Goal: Task Accomplishment & Management: Use online tool/utility

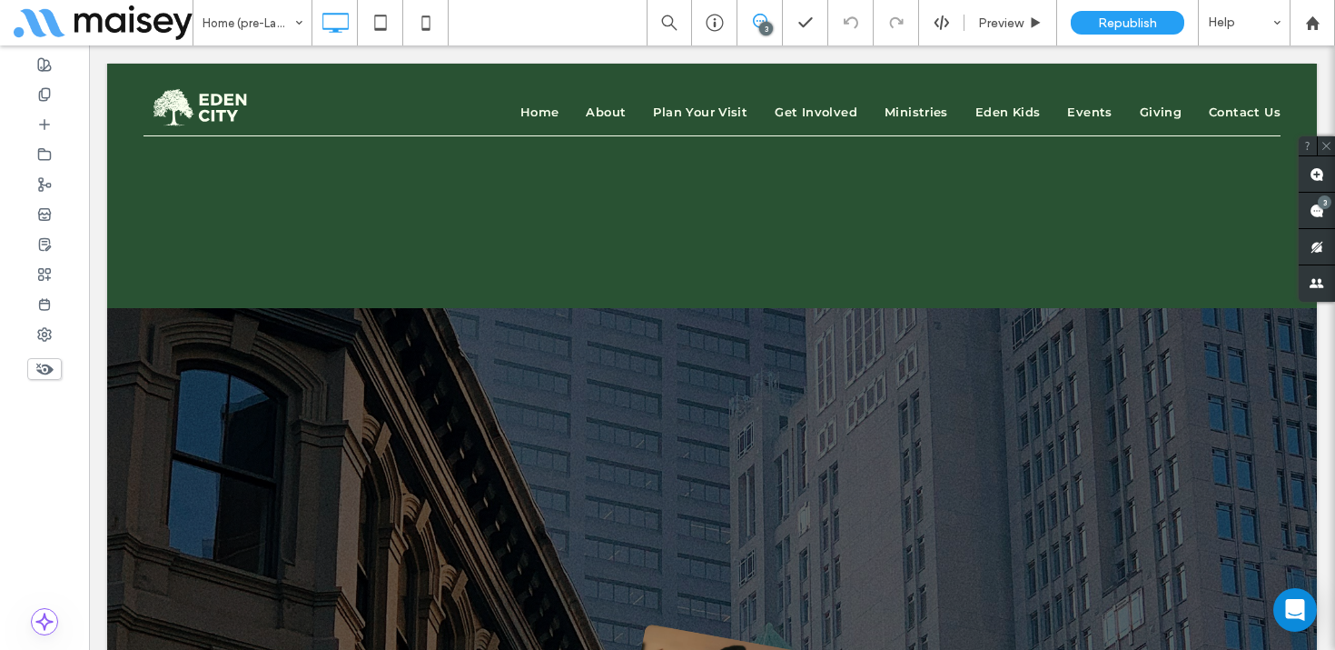
scroll to position [9725, 0]
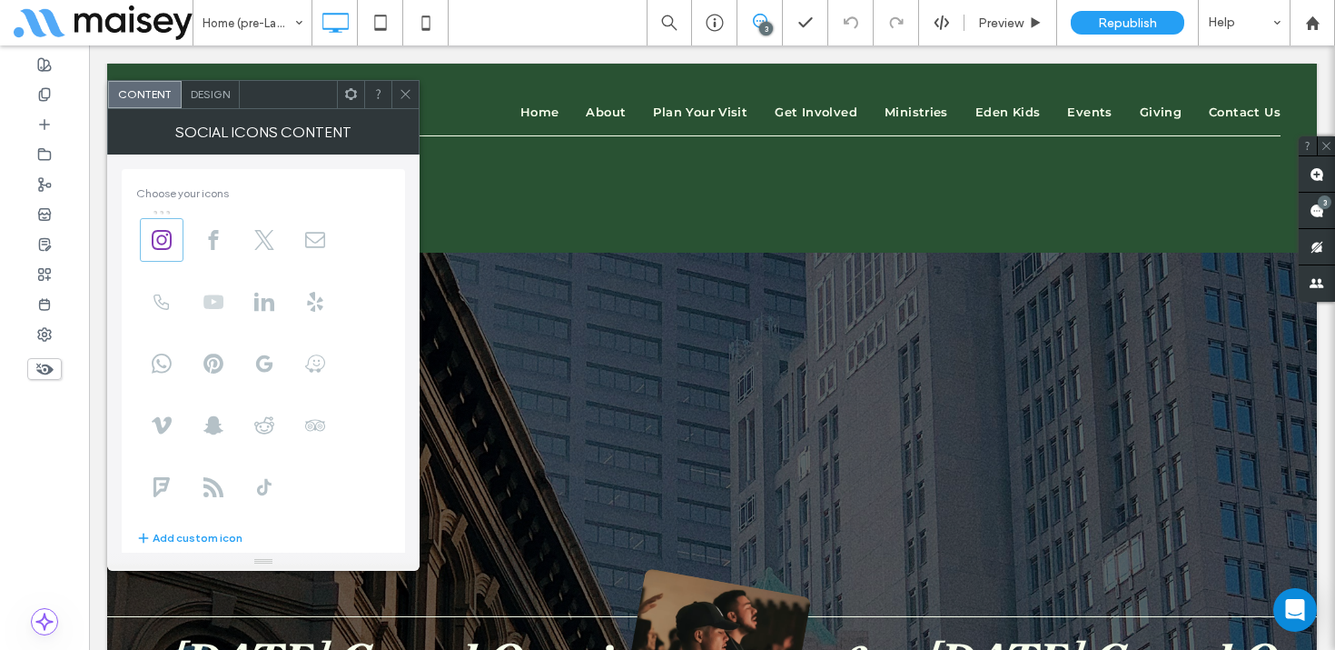
scroll to position [45, 0]
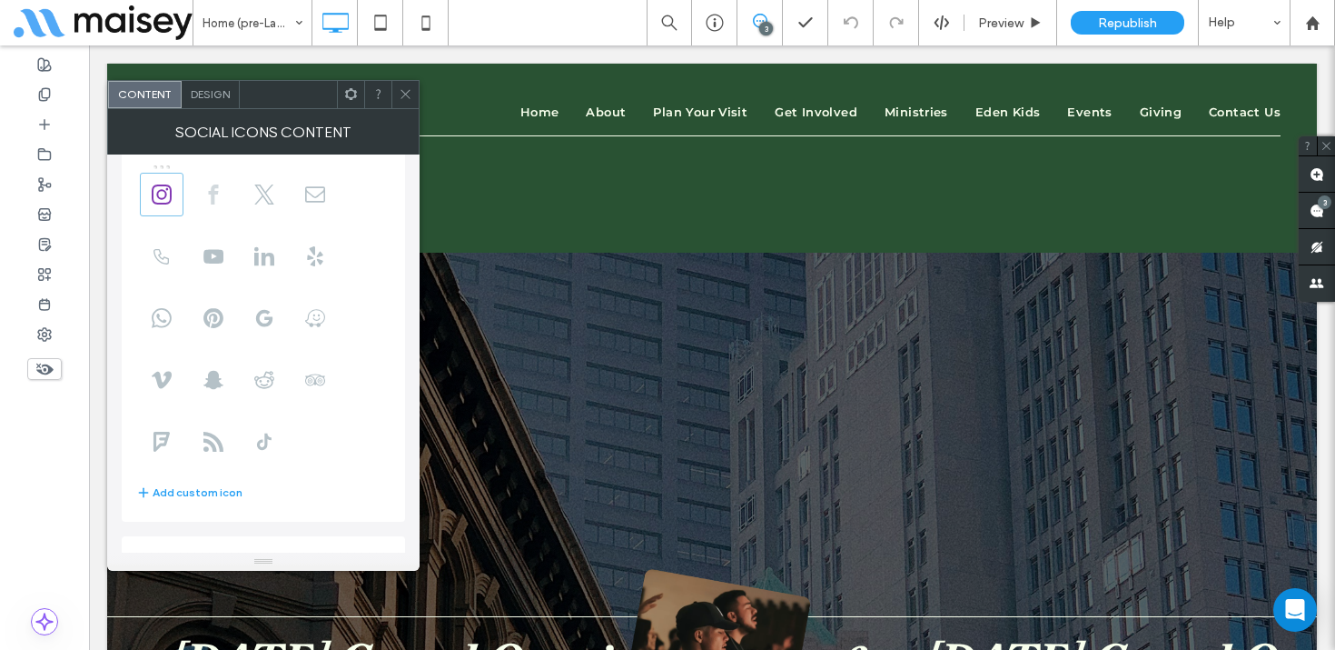
click at [207, 190] on icon at bounding box center [214, 194] width 20 height 20
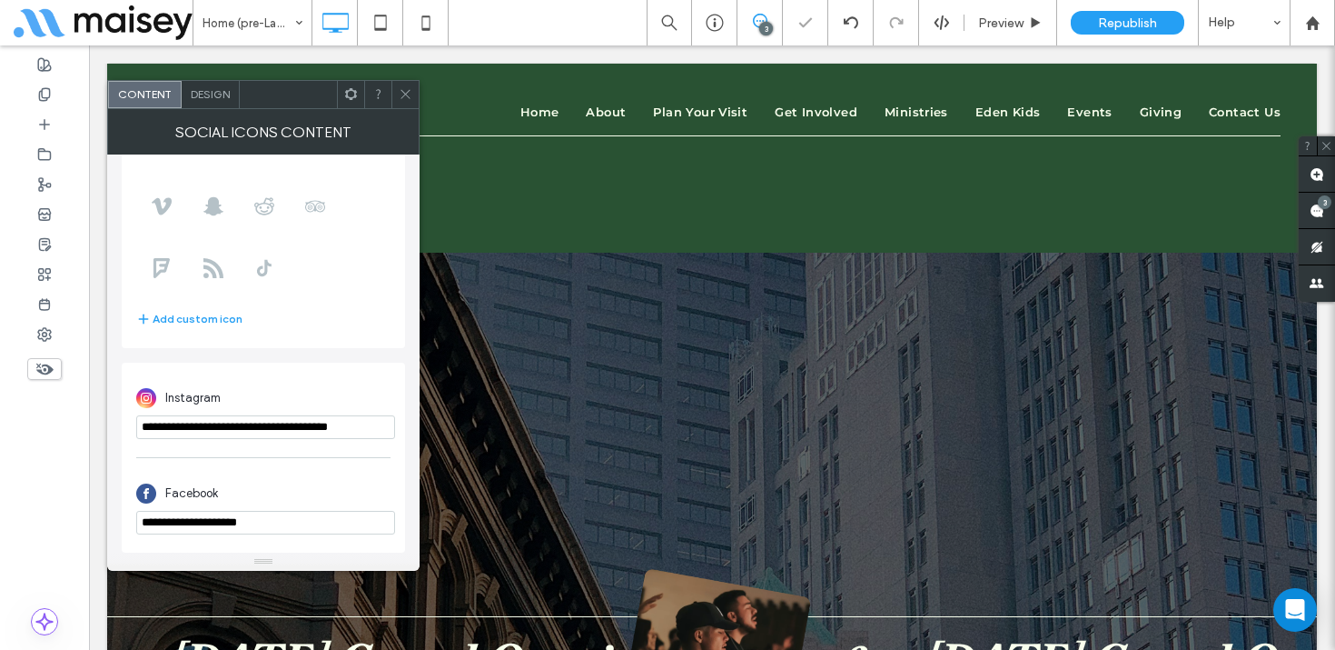
click at [212, 511] on input "**********" at bounding box center [265, 523] width 259 height 24
paste input "**********"
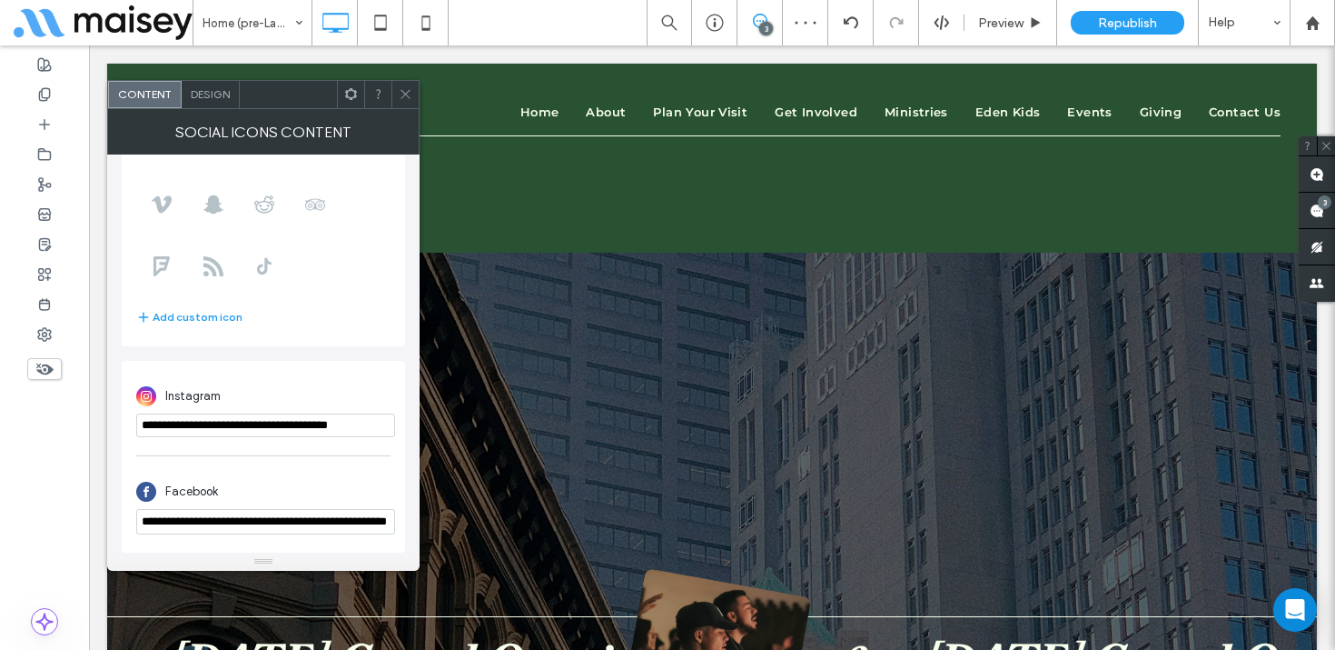
type input "**********"
click at [254, 476] on div "Facebook" at bounding box center [263, 491] width 254 height 35
click at [402, 96] on use at bounding box center [405, 94] width 9 height 9
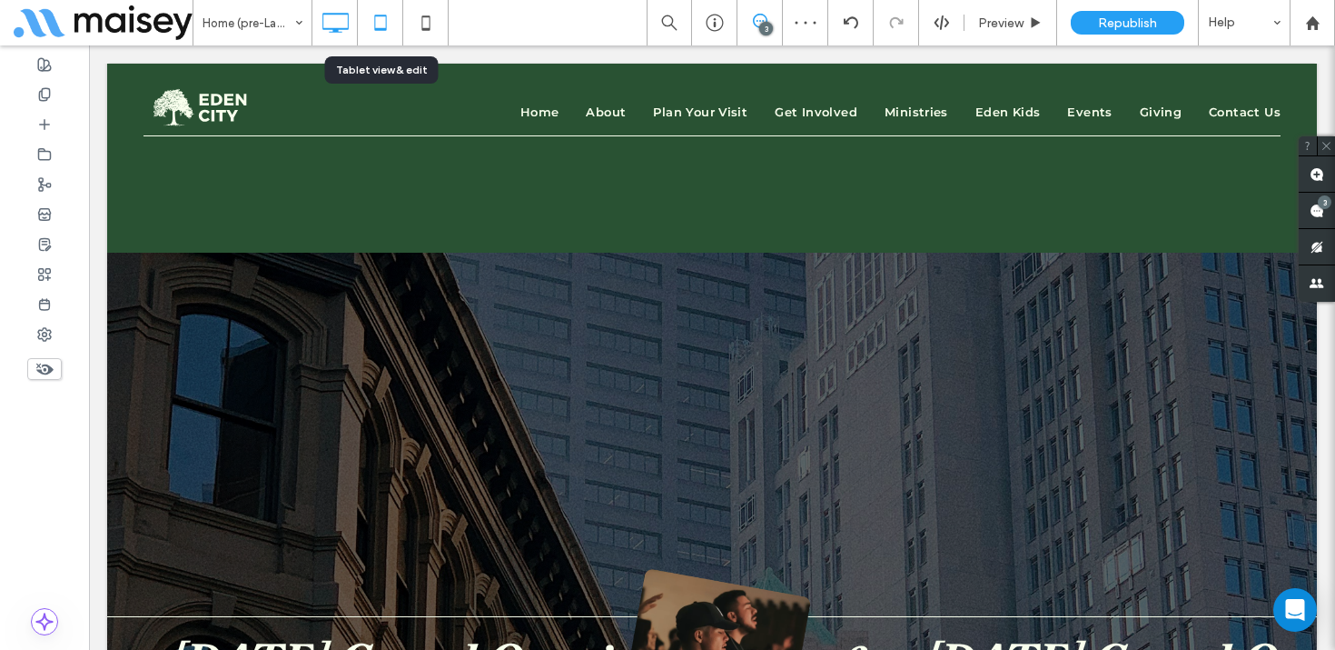
click at [379, 14] on icon at bounding box center [380, 23] width 36 height 36
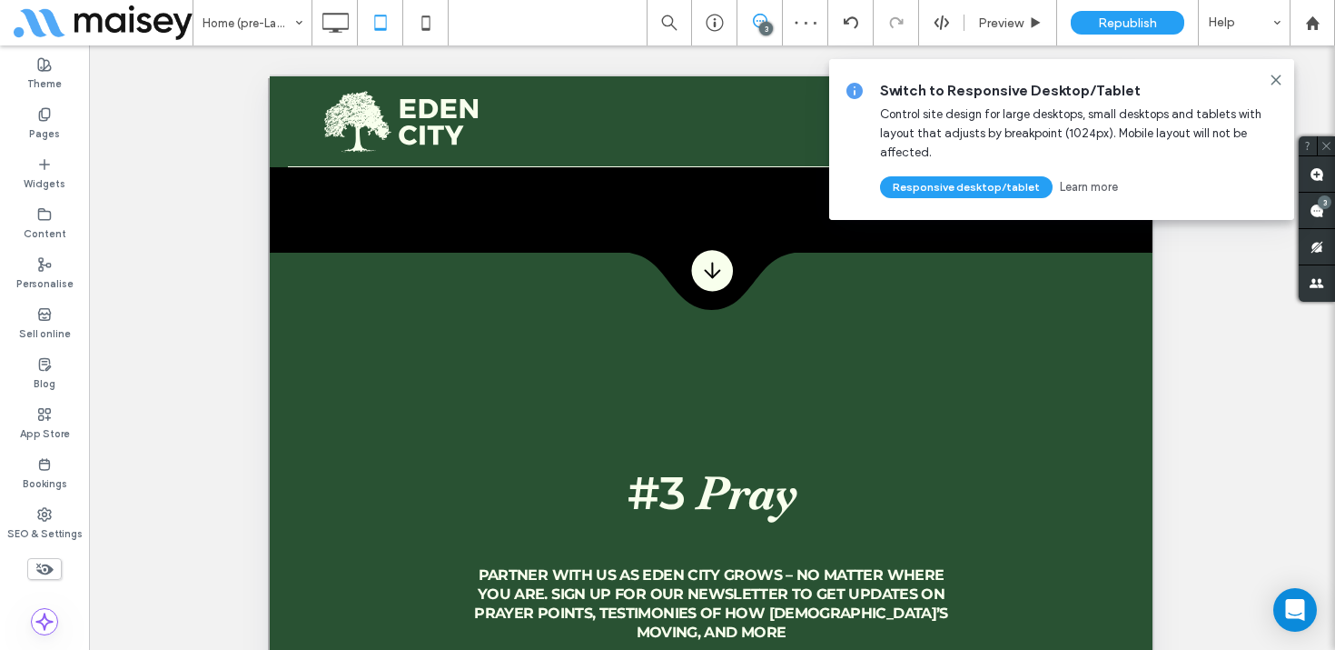
scroll to position [619, 0]
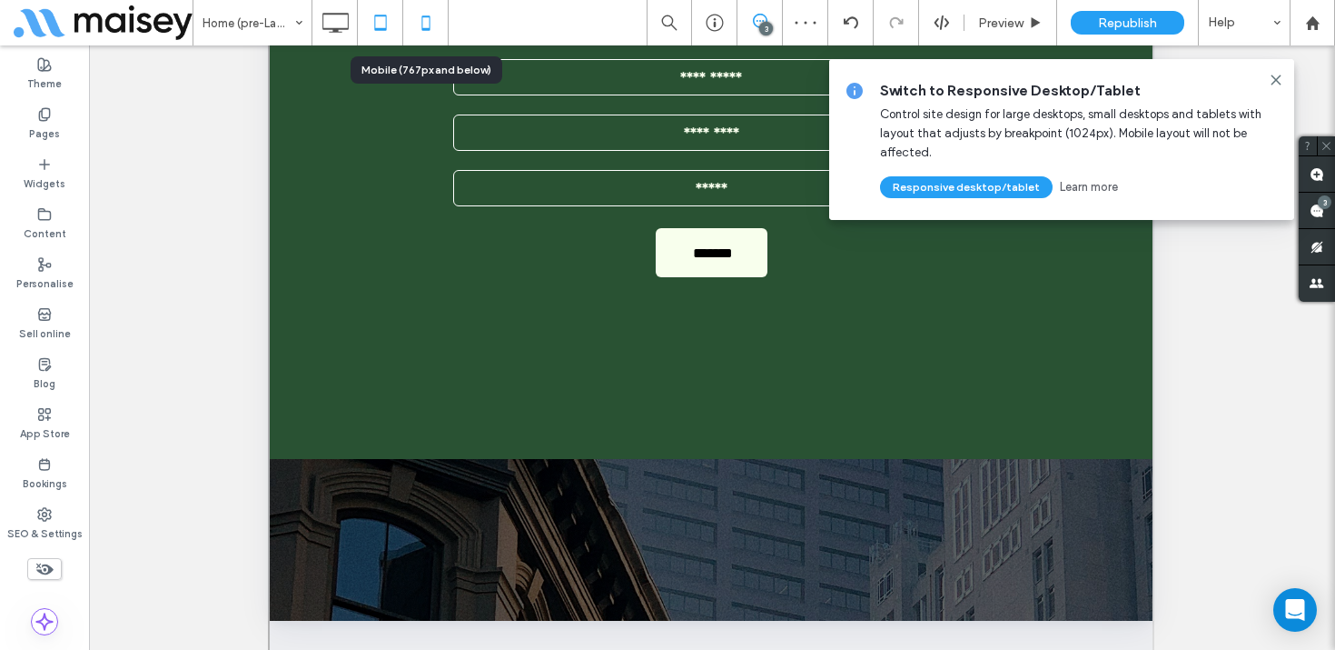
click at [431, 15] on icon at bounding box center [426, 23] width 36 height 36
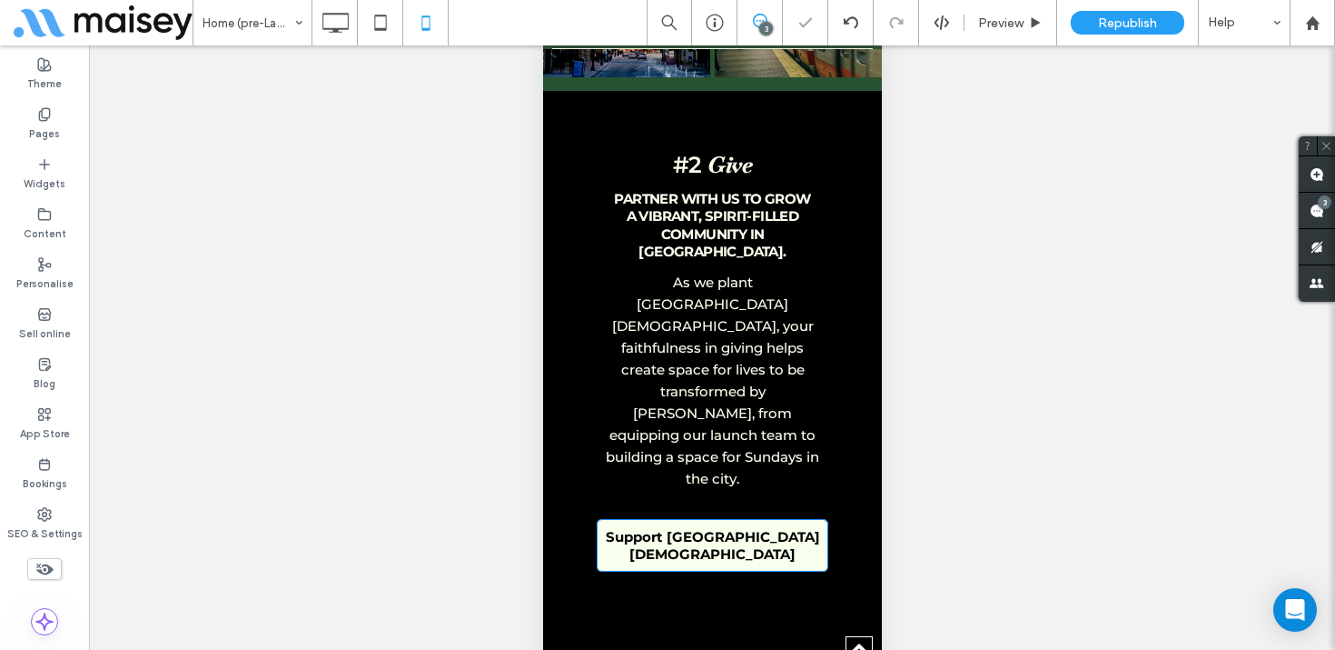
scroll to position [7799, 0]
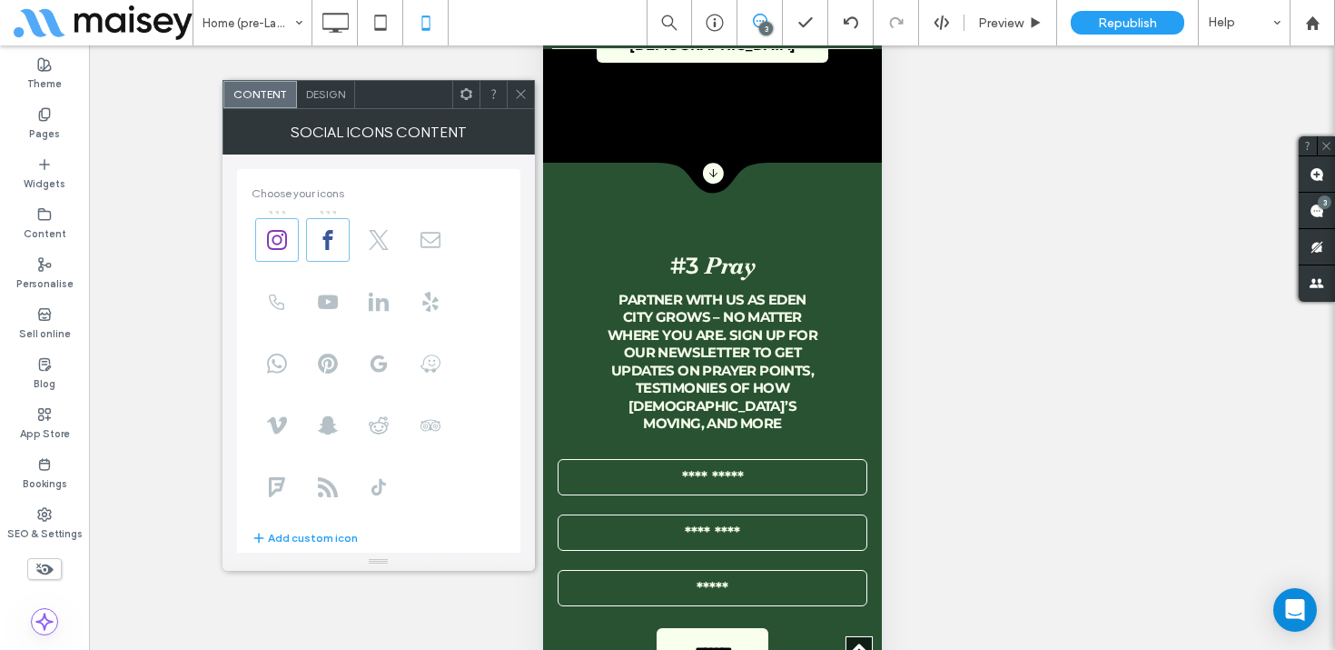
scroll to position [223, 0]
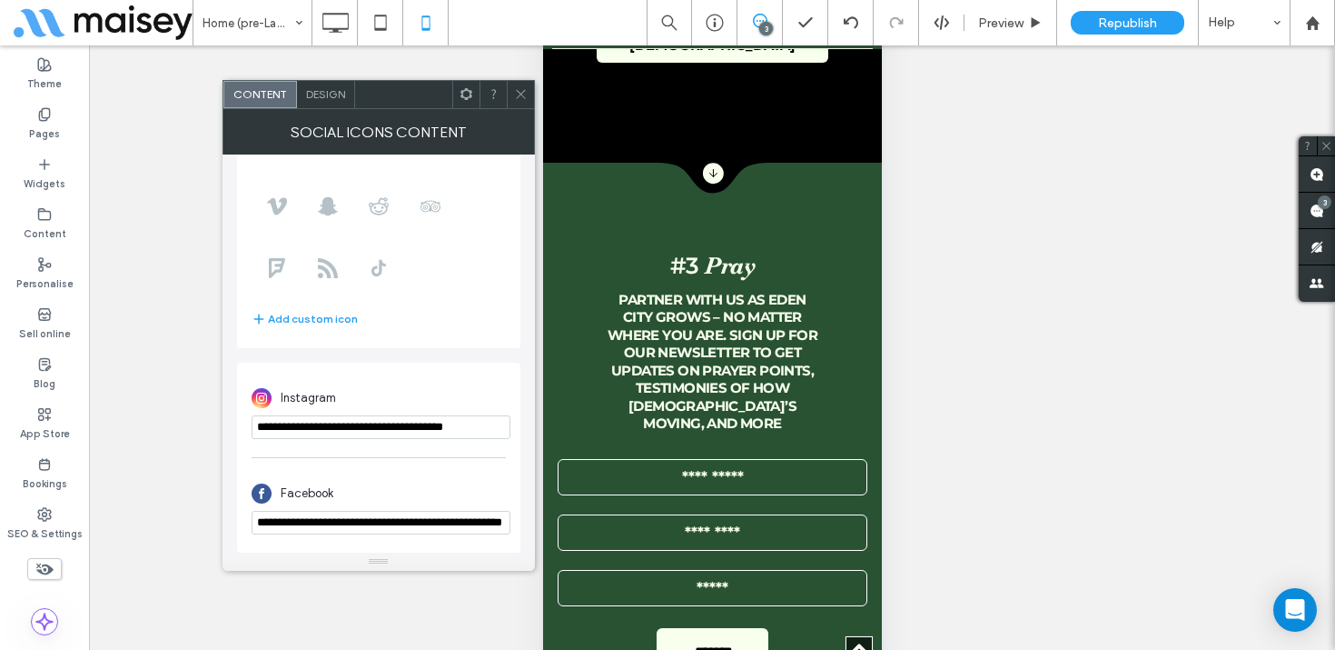
click at [515, 93] on icon at bounding box center [521, 94] width 14 height 14
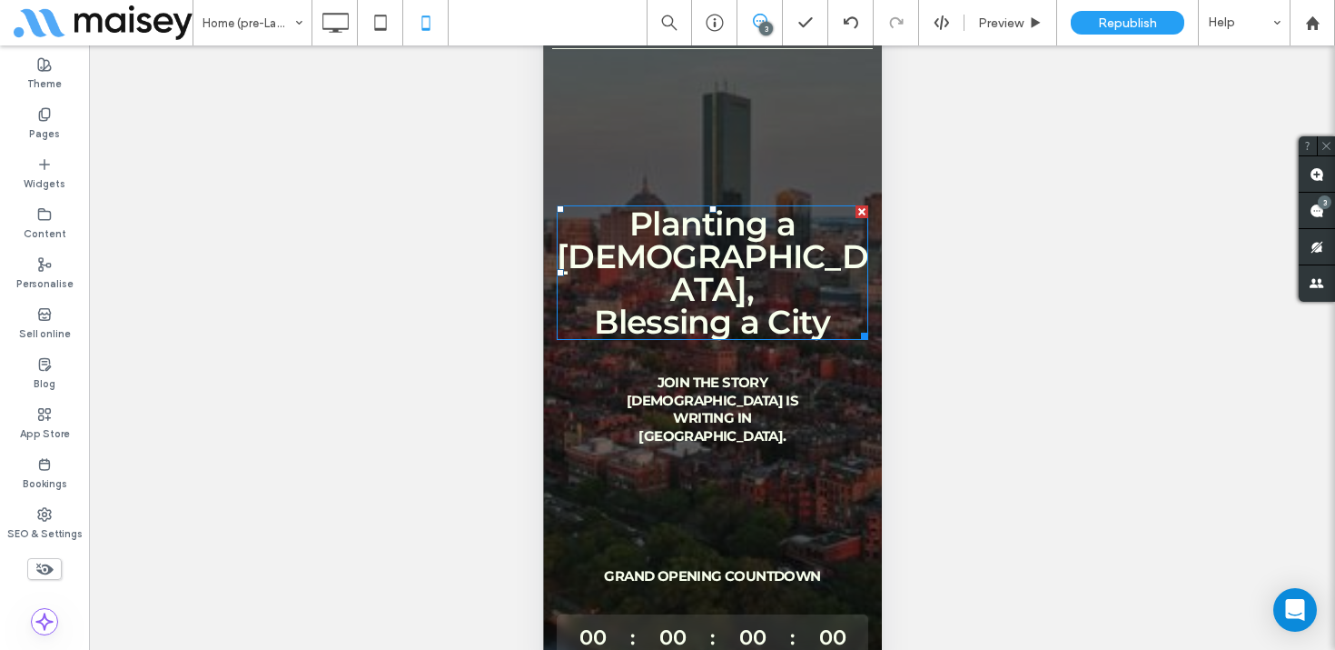
scroll to position [0, 0]
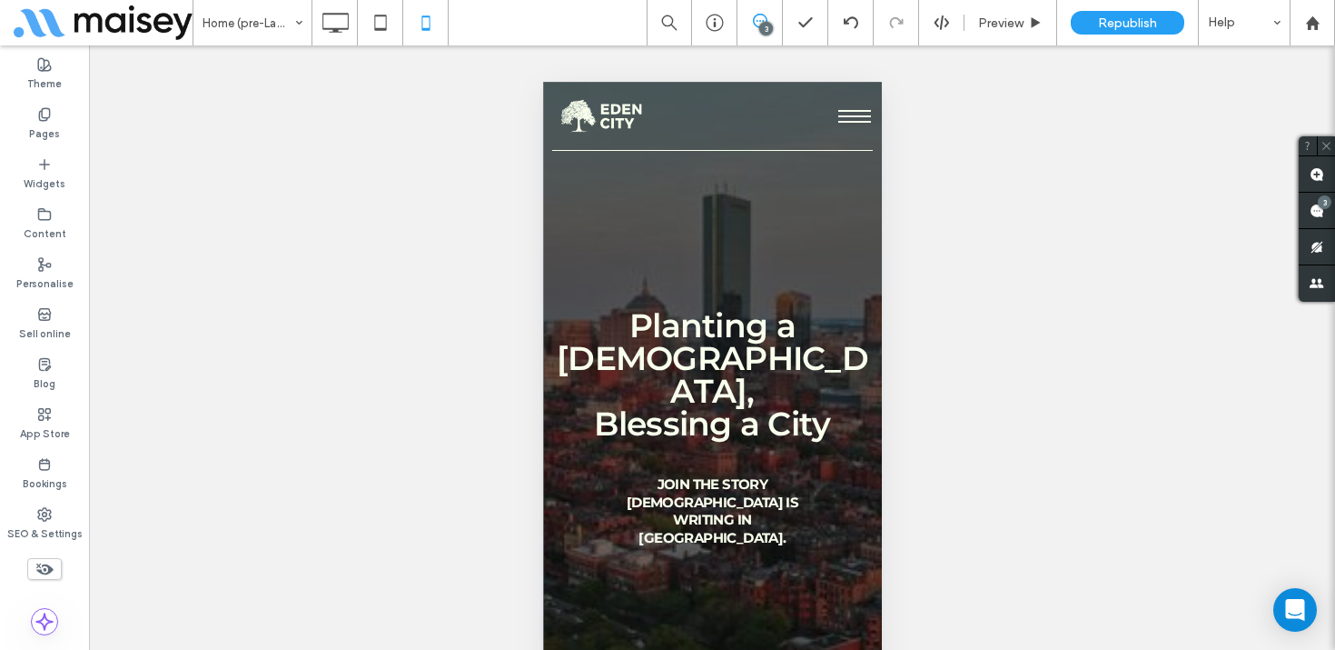
click at [844, 115] on span "menu" at bounding box center [854, 116] width 33 height 2
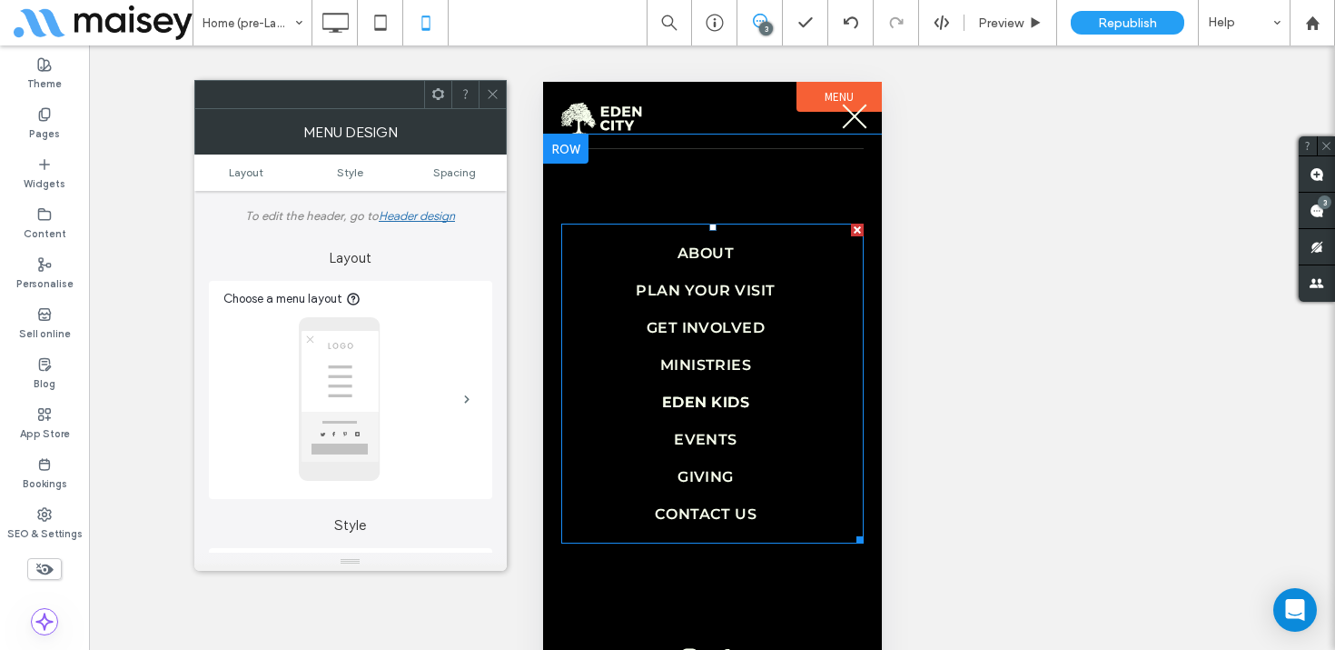
scroll to position [102, 0]
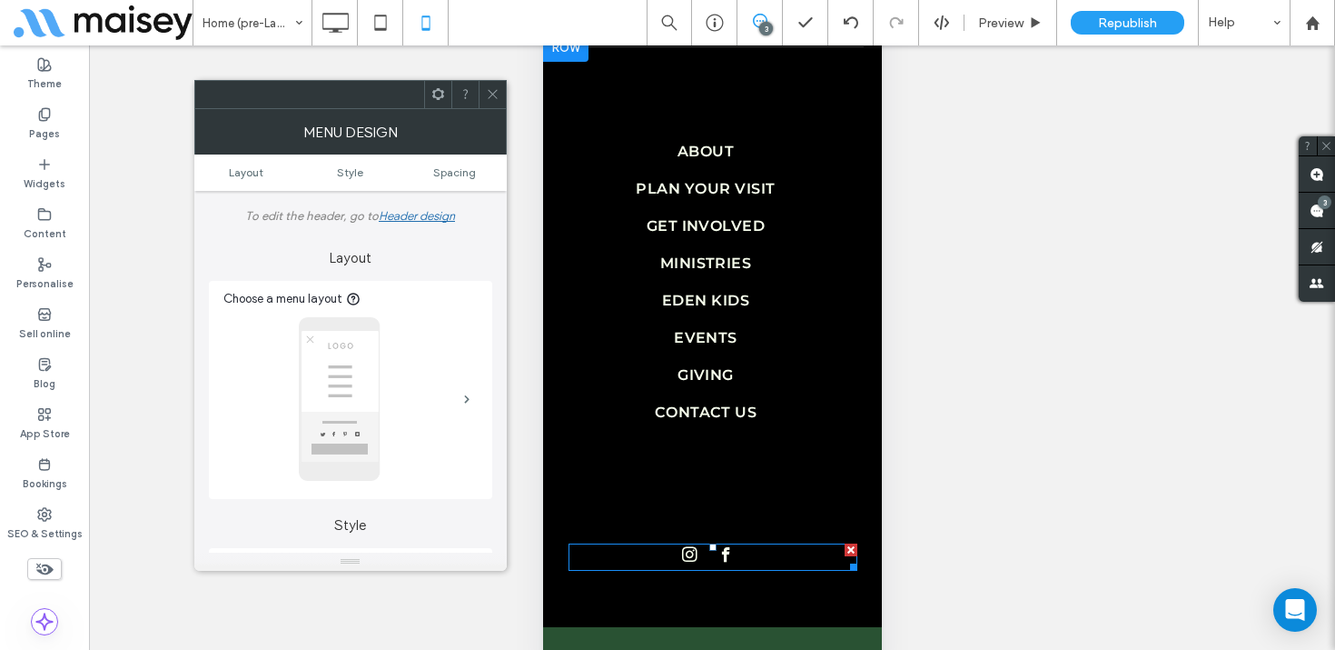
click at [698, 559] on span "instagram" at bounding box center [689, 554] width 23 height 23
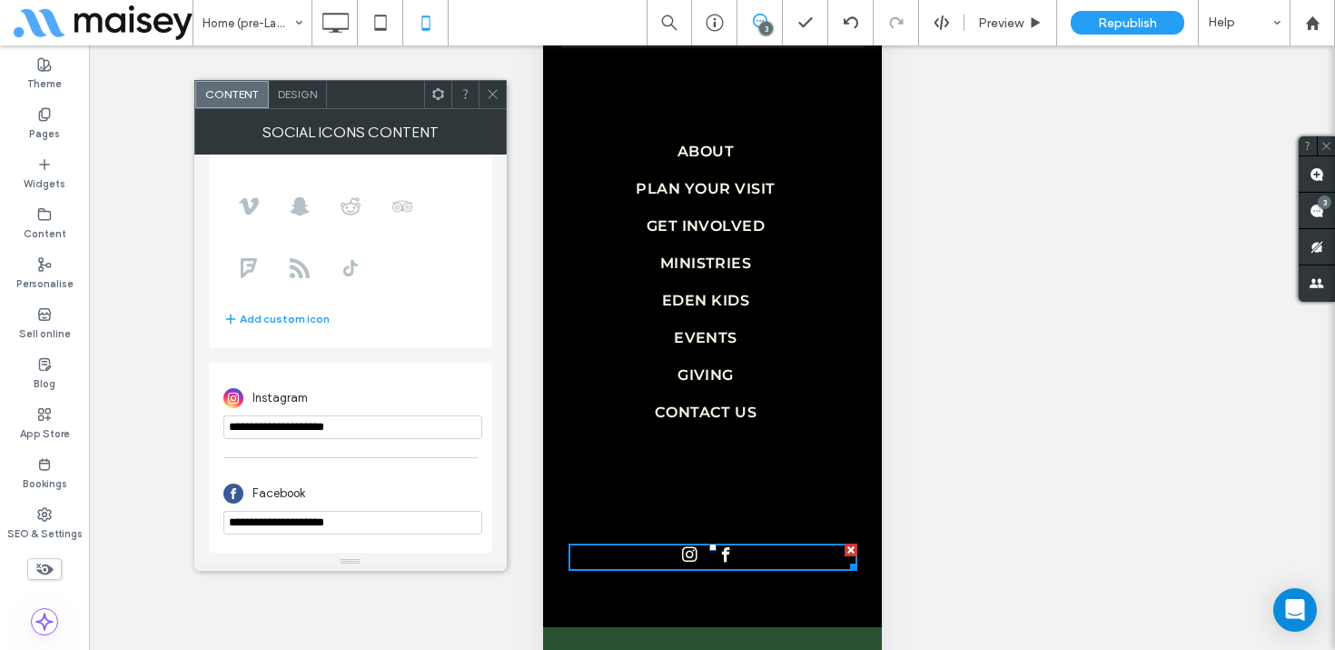
scroll to position [223, 0]
click at [298, 523] on input "**********" at bounding box center [352, 523] width 259 height 24
paste input "**********"
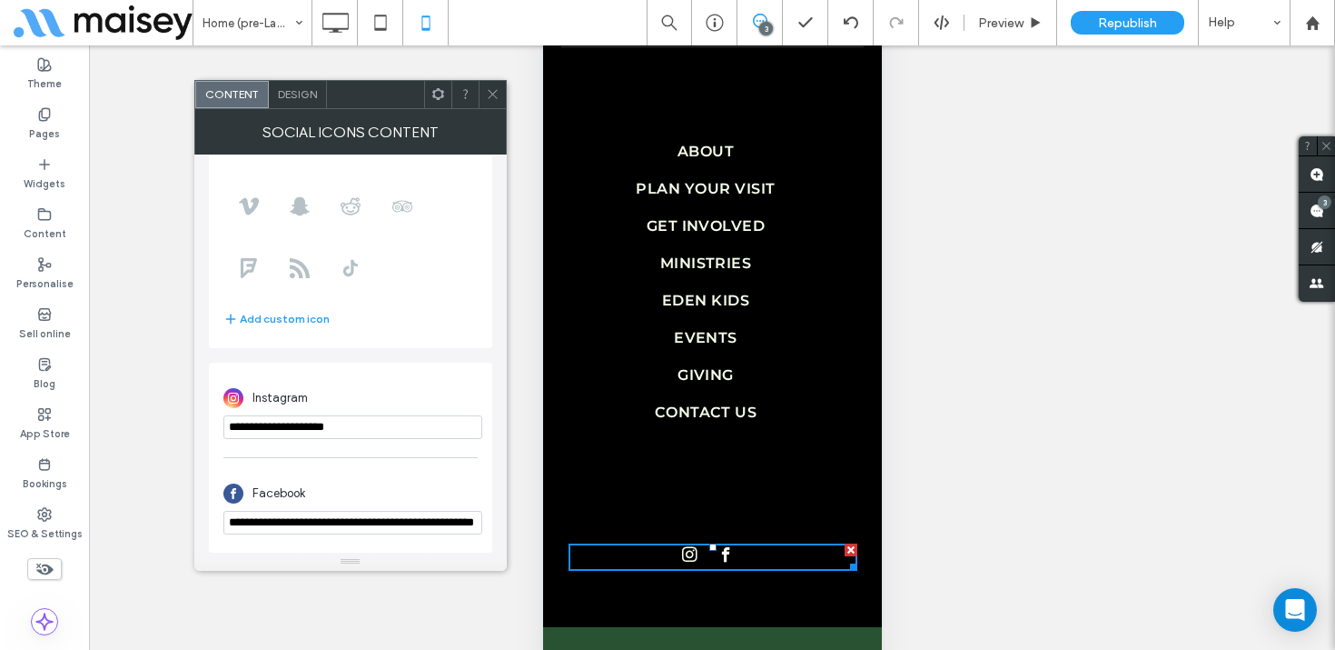
scroll to position [0, 83]
type input "**********"
click at [373, 486] on div "Facebook" at bounding box center [350, 491] width 254 height 35
click at [487, 94] on icon at bounding box center [493, 94] width 14 height 14
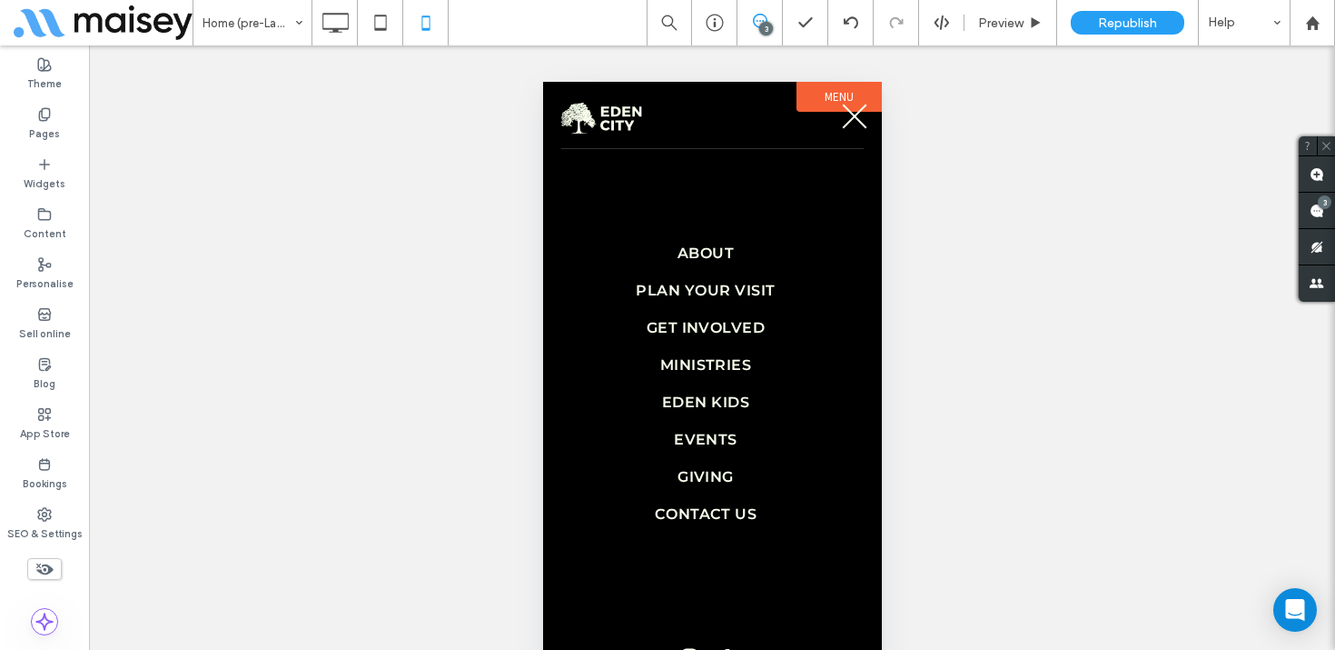
click at [855, 120] on button "menu" at bounding box center [854, 116] width 36 height 36
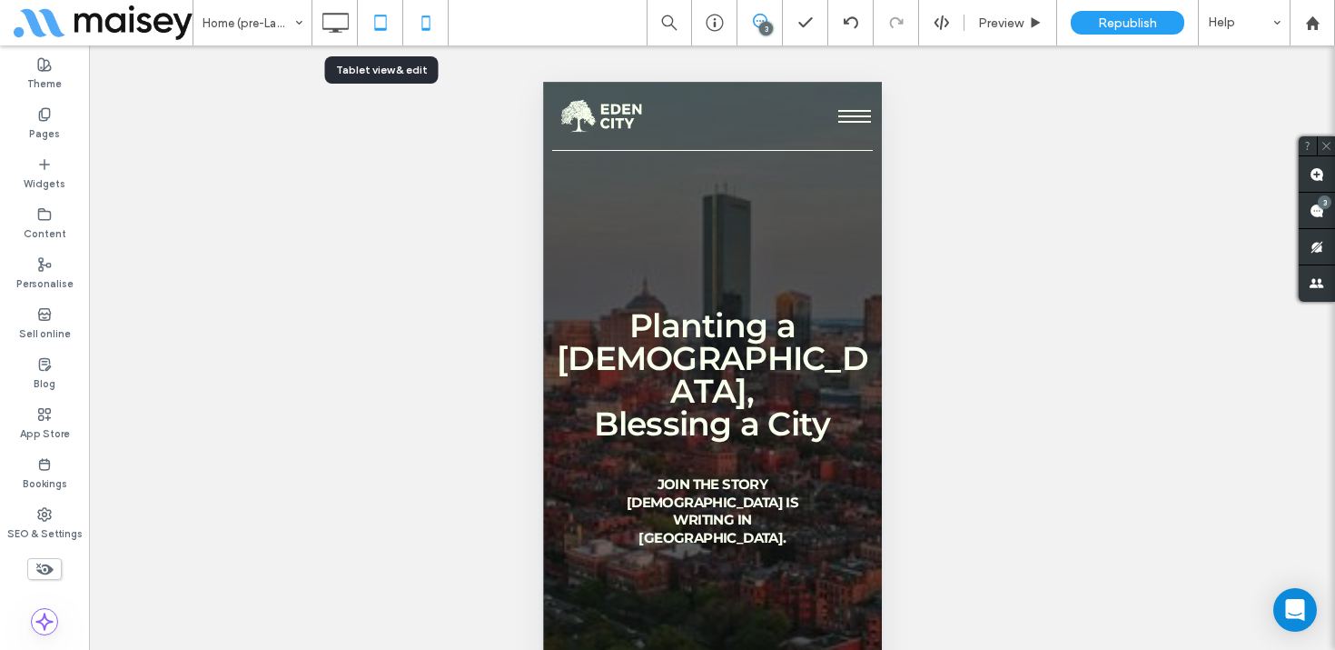
click at [389, 9] on icon at bounding box center [380, 23] width 36 height 36
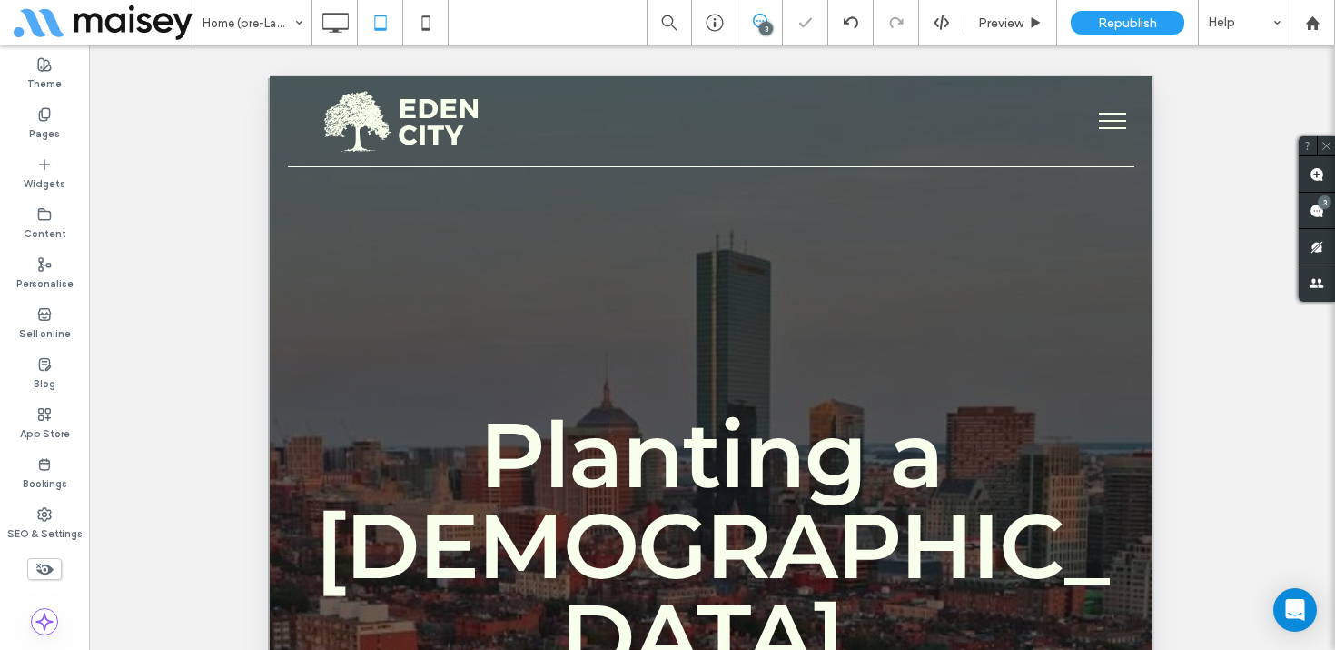
click at [1110, 122] on span "menu" at bounding box center [1112, 121] width 27 height 2
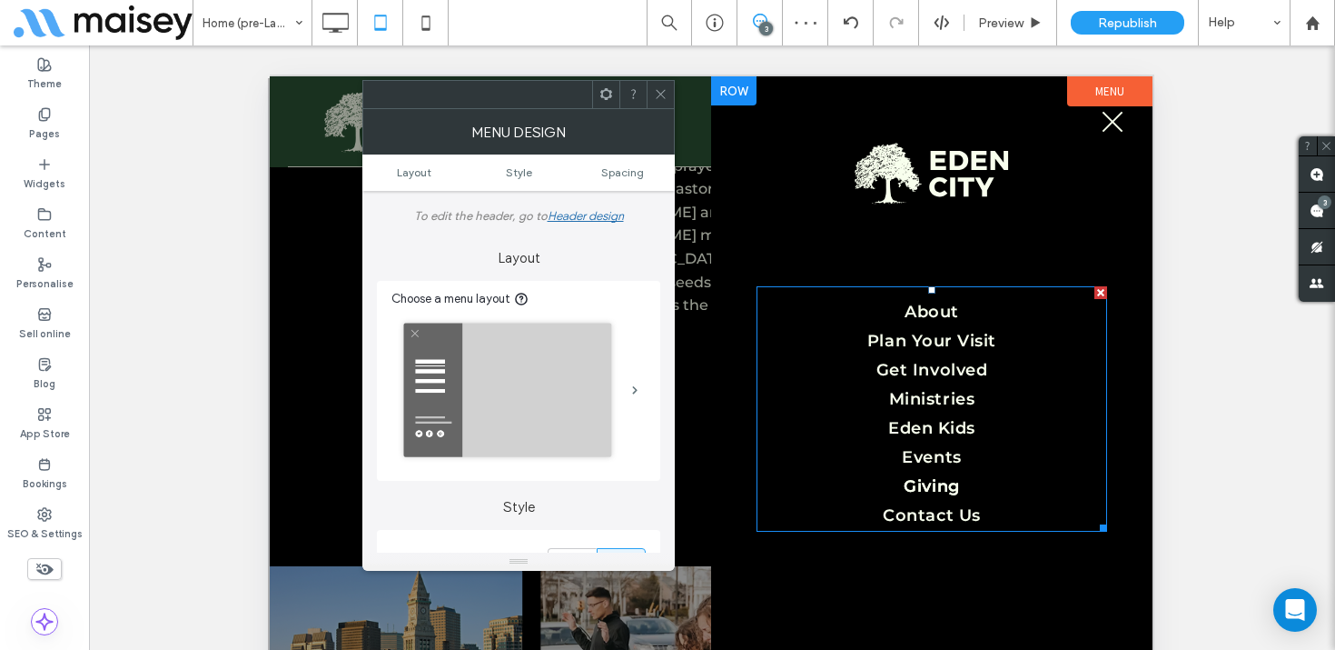
scroll to position [2661, 0]
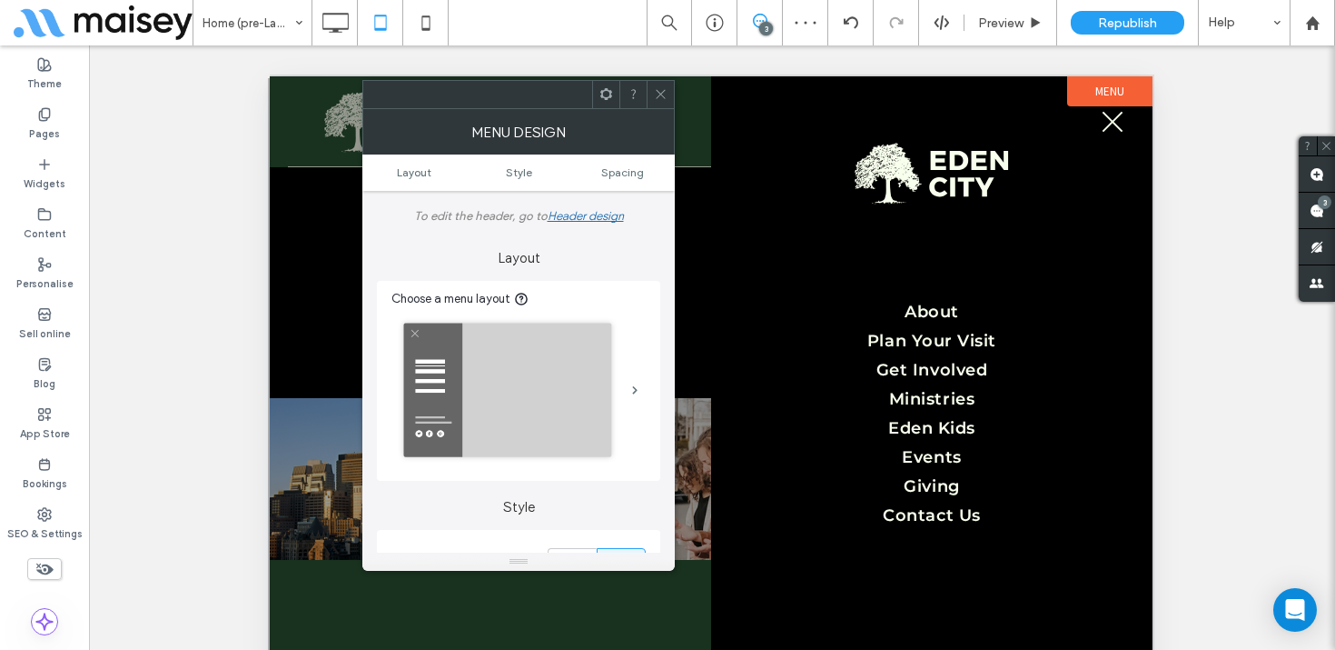
click at [656, 88] on icon at bounding box center [661, 94] width 14 height 14
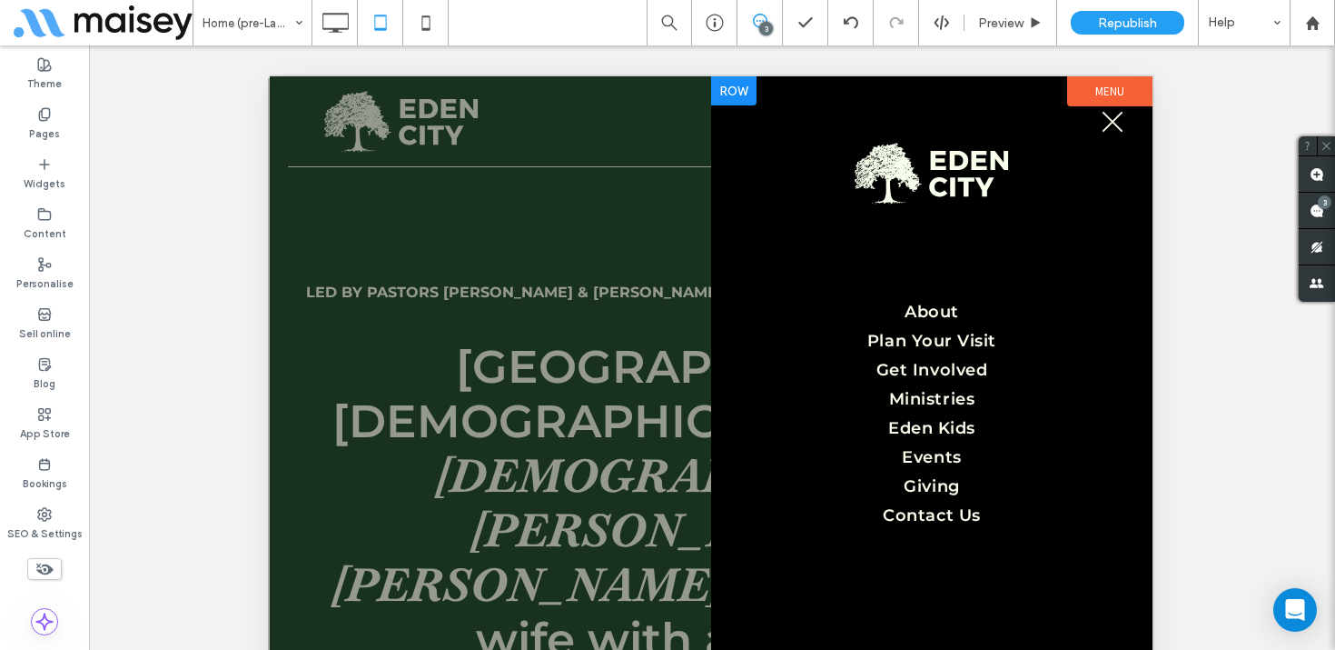
scroll to position [0, 0]
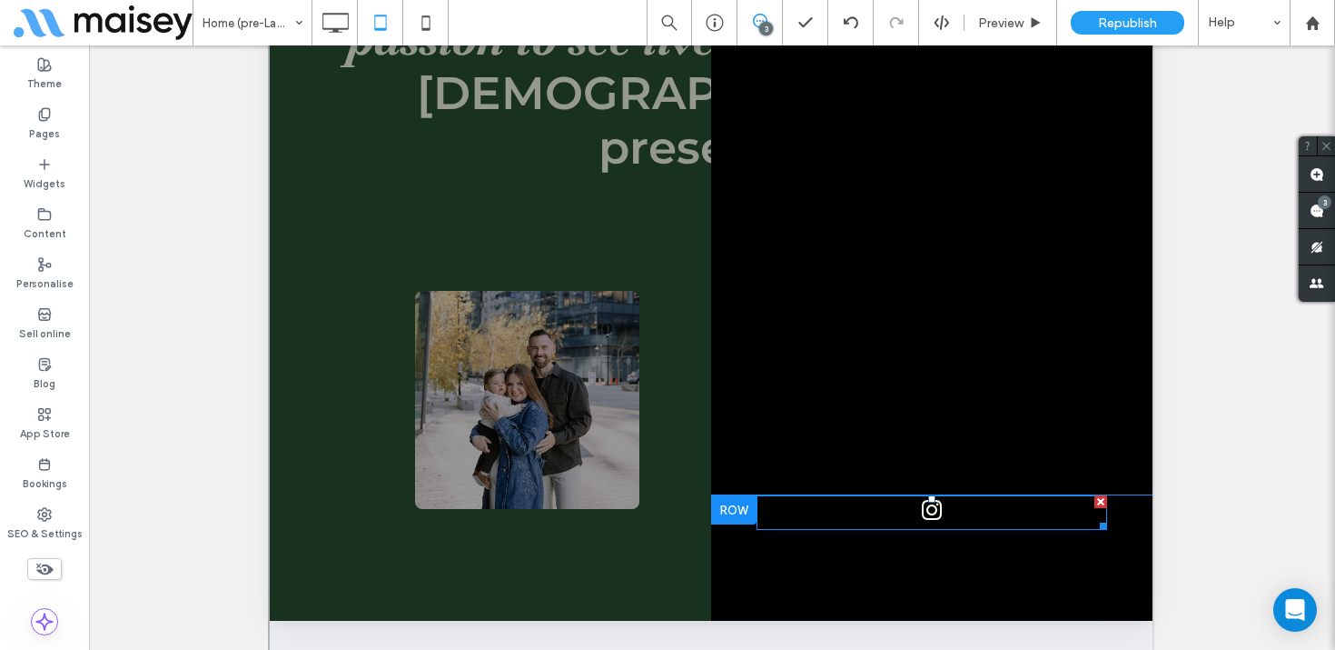
click at [992, 511] on div at bounding box center [932, 512] width 351 height 35
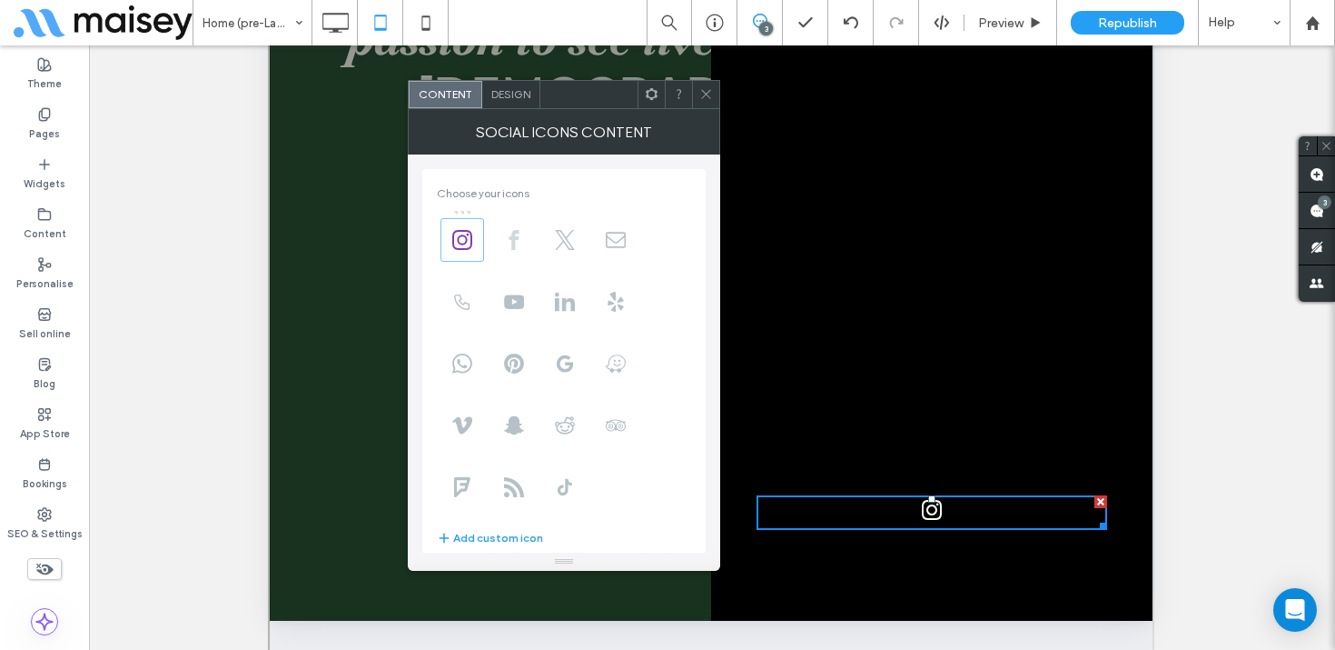
click at [518, 238] on icon at bounding box center [514, 240] width 20 height 20
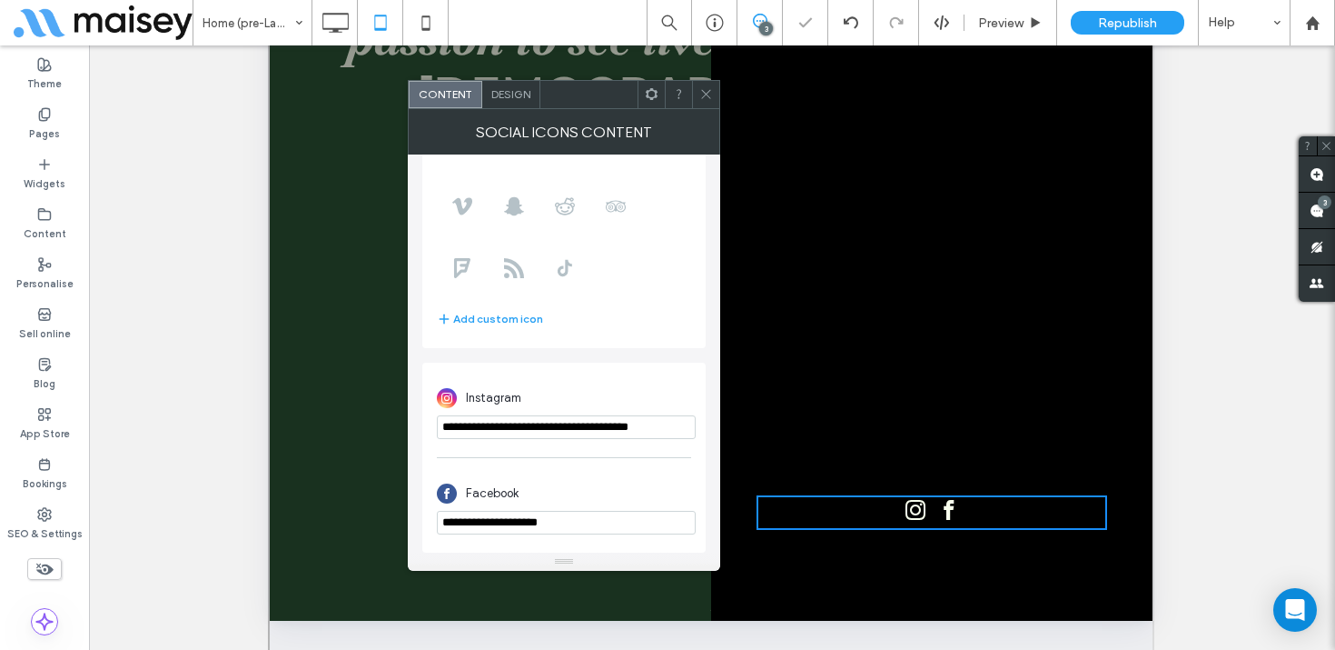
click at [516, 519] on input "**********" at bounding box center [566, 523] width 259 height 24
paste input "**********"
type input "**********"
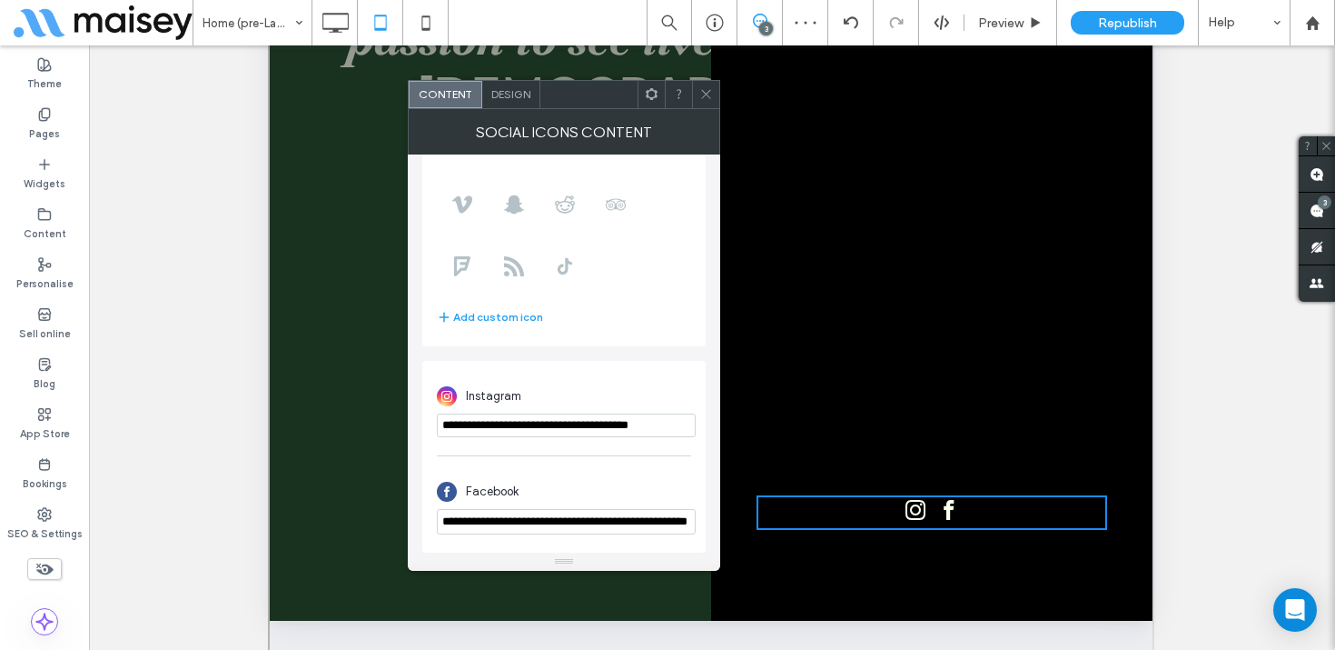
click at [567, 481] on div "Facebook" at bounding box center [564, 491] width 254 height 35
click at [557, 420] on input "**********" at bounding box center [566, 425] width 259 height 24
click at [703, 90] on icon at bounding box center [707, 94] width 14 height 14
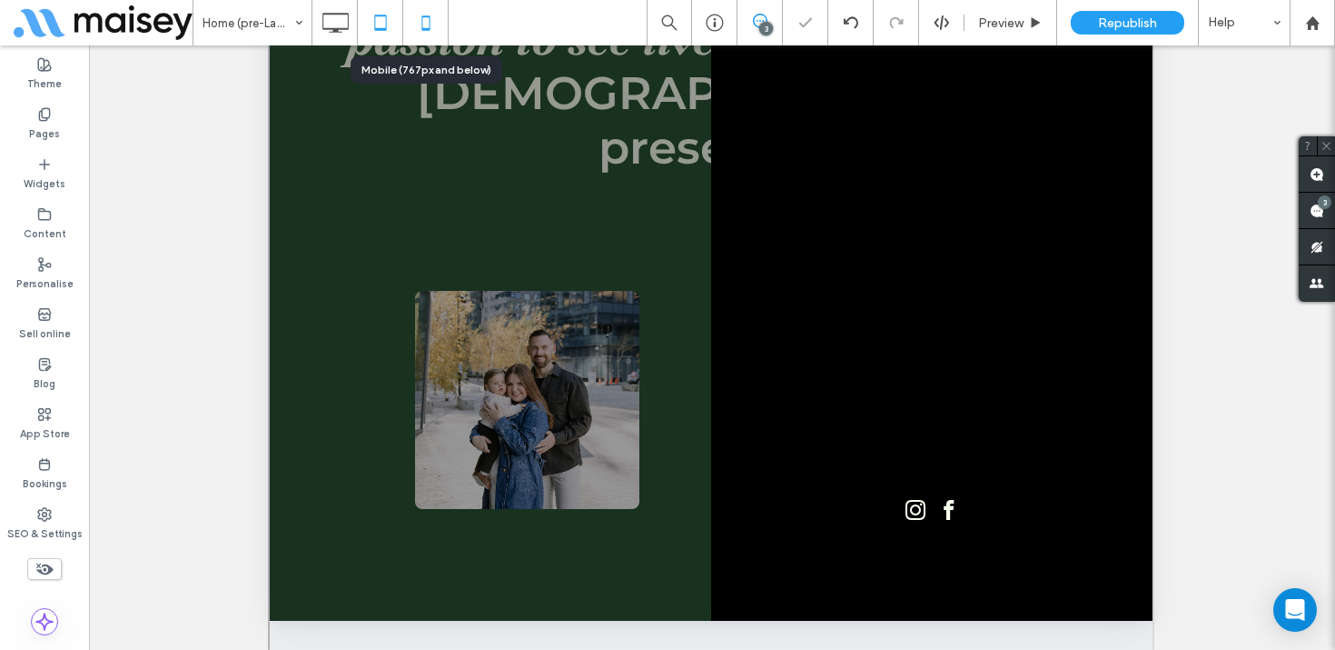
click at [429, 21] on icon at bounding box center [426, 23] width 36 height 36
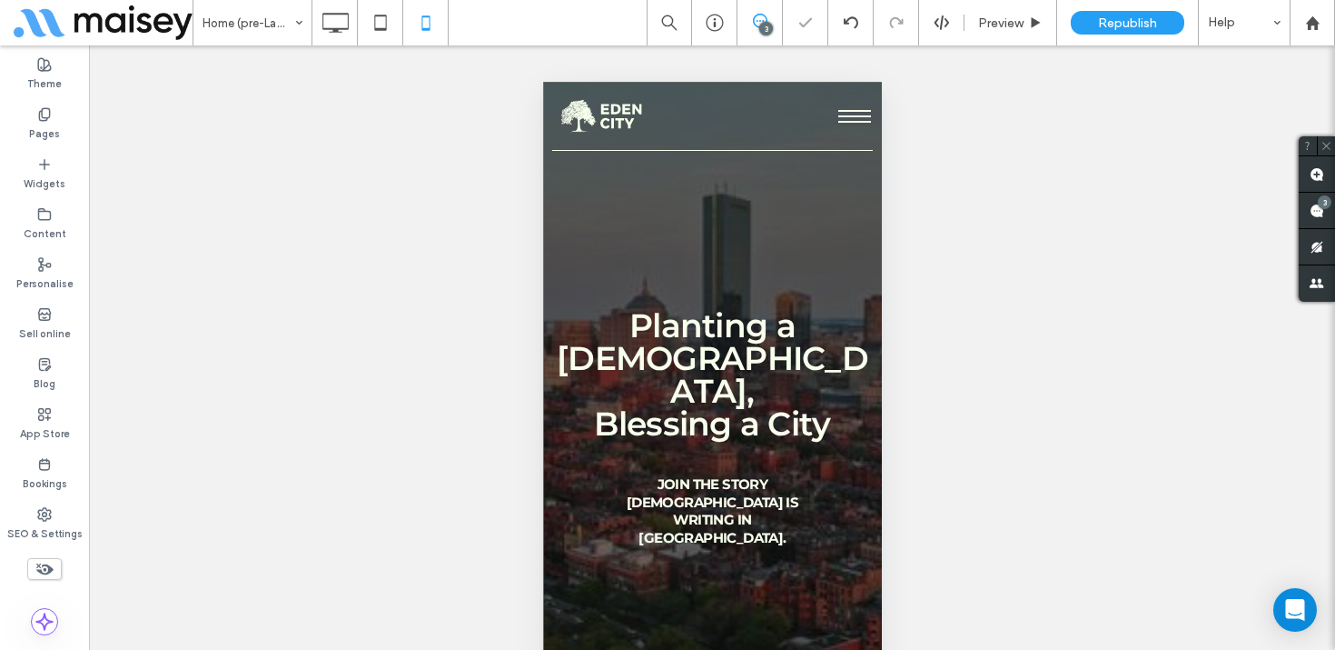
click at [852, 111] on span "menu" at bounding box center [854, 111] width 33 height 2
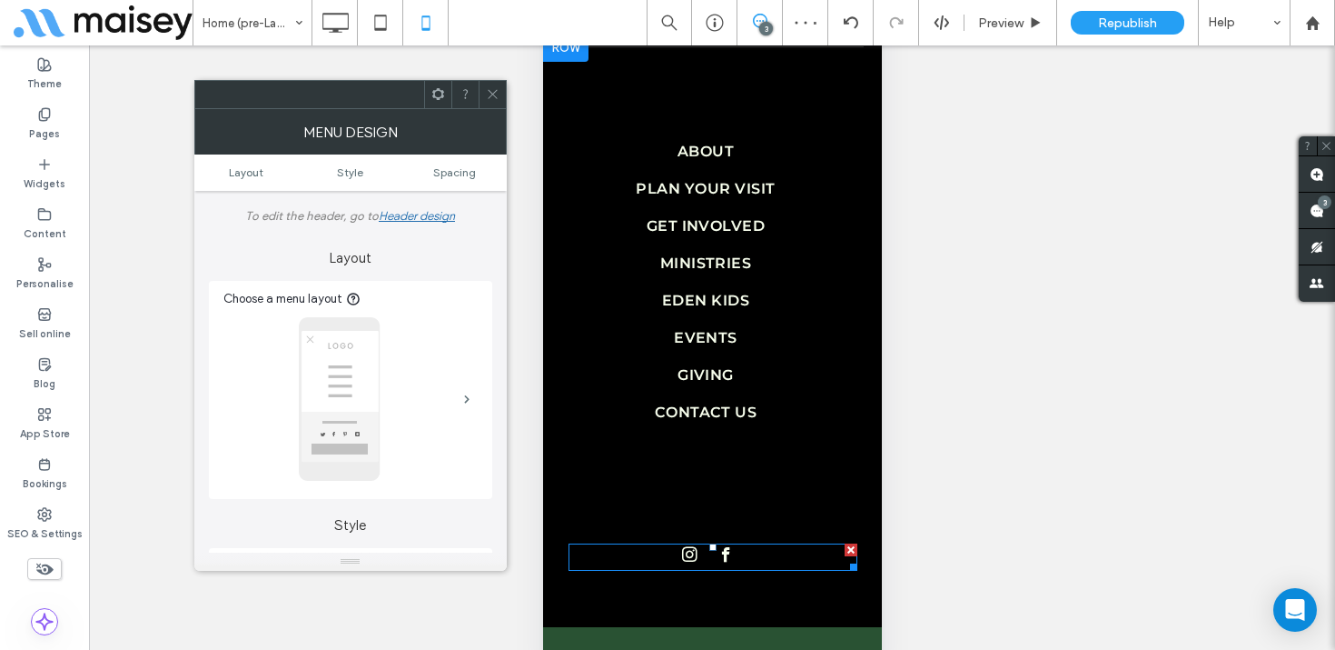
click at [715, 566] on span "facebook" at bounding box center [725, 554] width 23 height 23
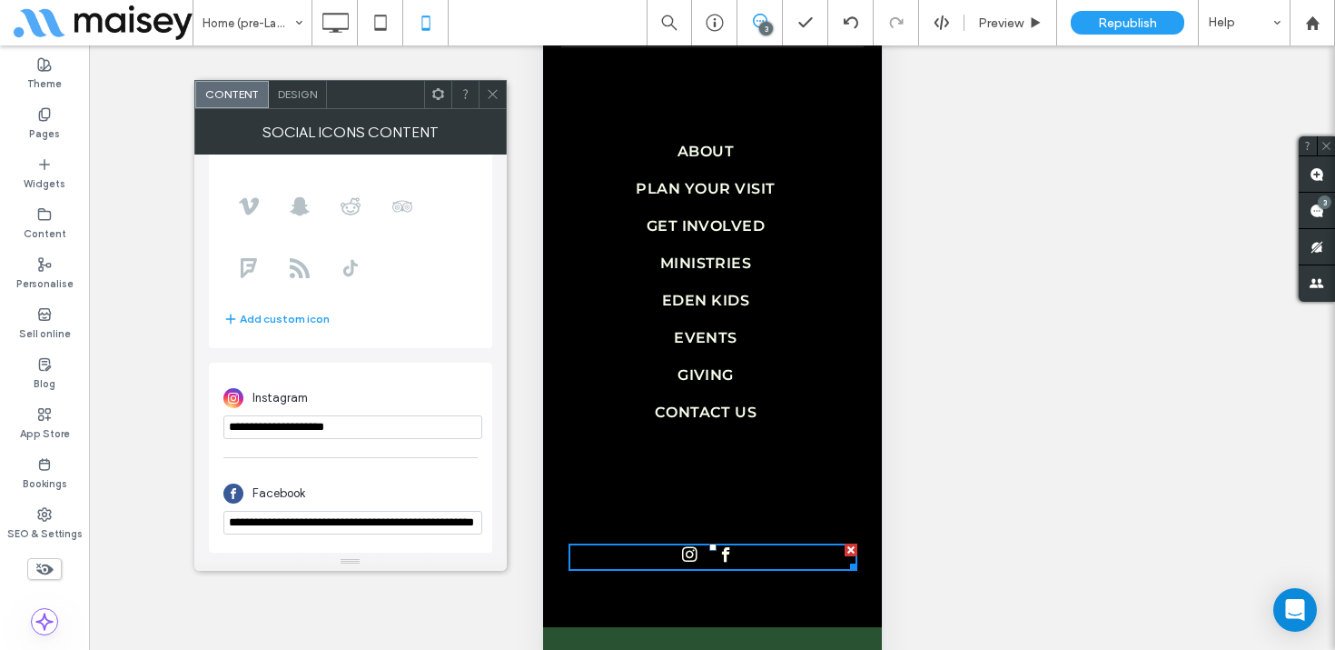
click at [333, 417] on input "**********" at bounding box center [352, 427] width 259 height 24
type input "**********"
click at [392, 384] on div "Instagram" at bounding box center [350, 396] width 254 height 35
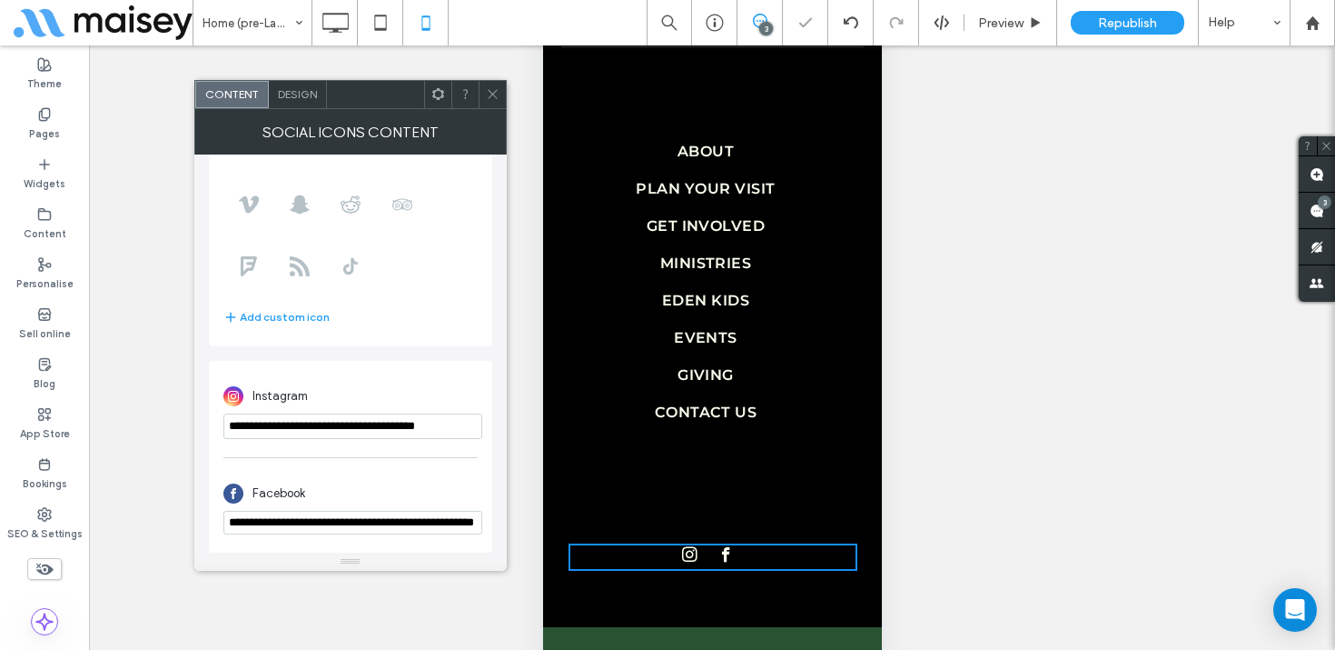
click at [489, 91] on use at bounding box center [492, 94] width 9 height 9
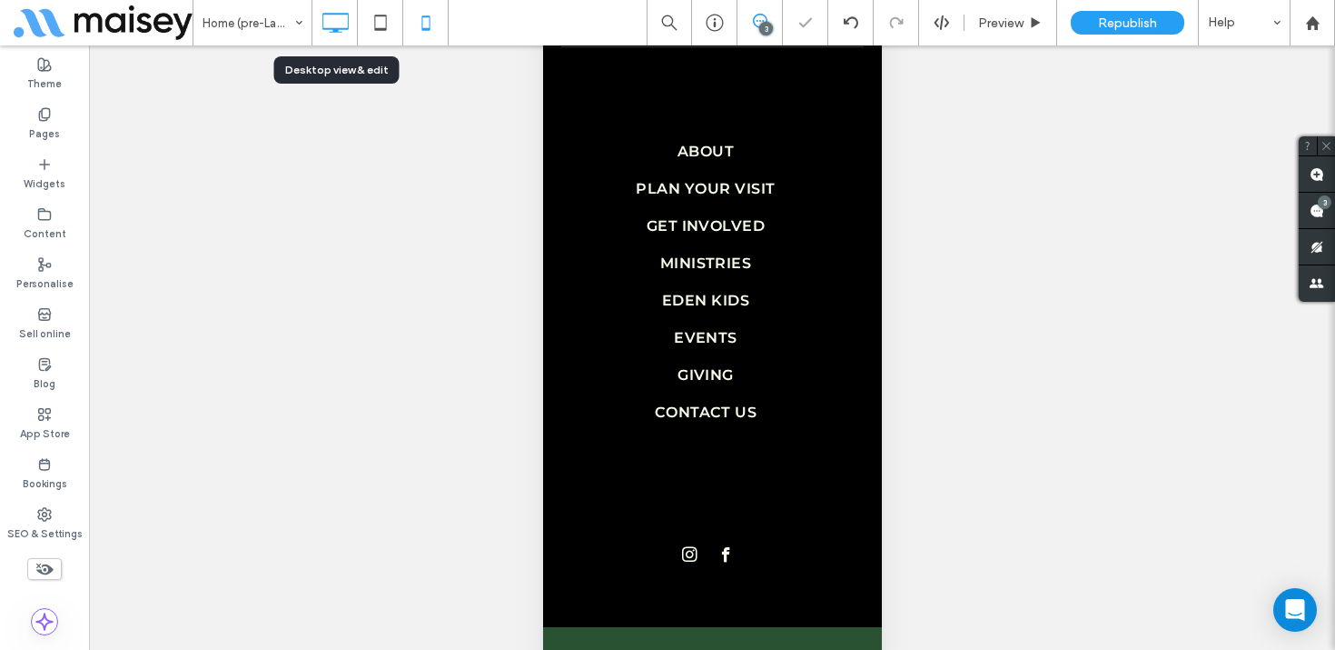
click at [321, 32] on icon at bounding box center [335, 23] width 36 height 36
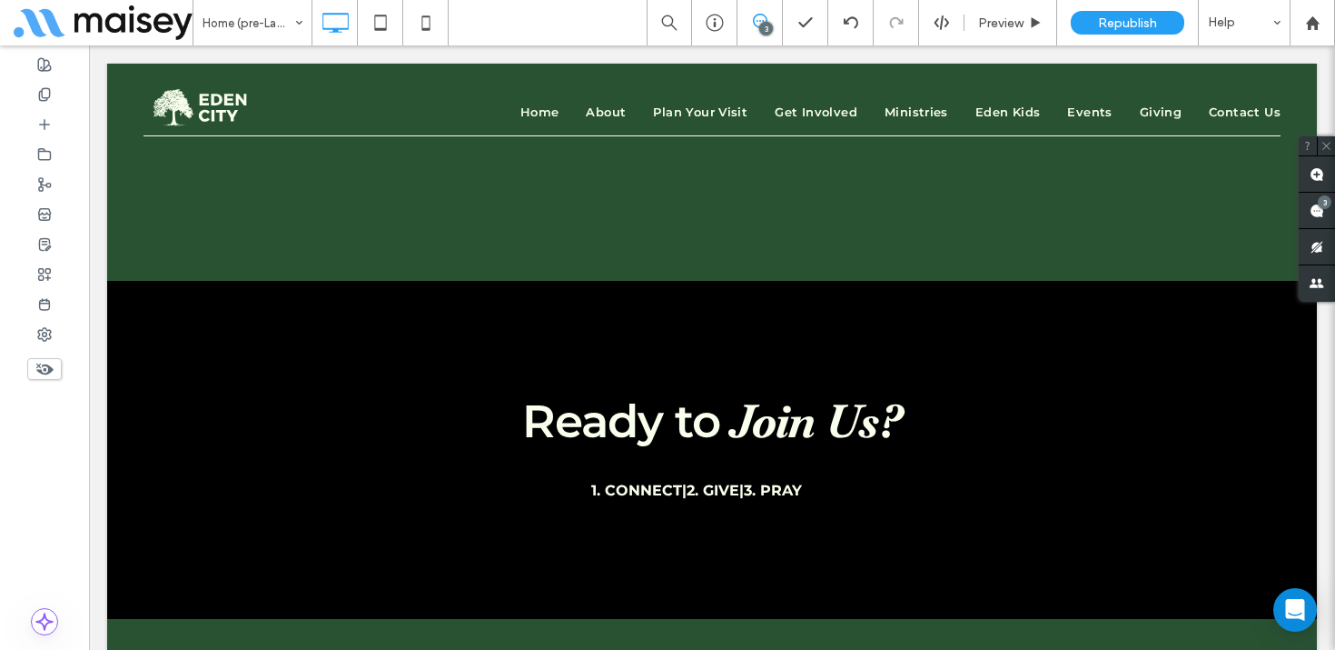
scroll to position [6478, 0]
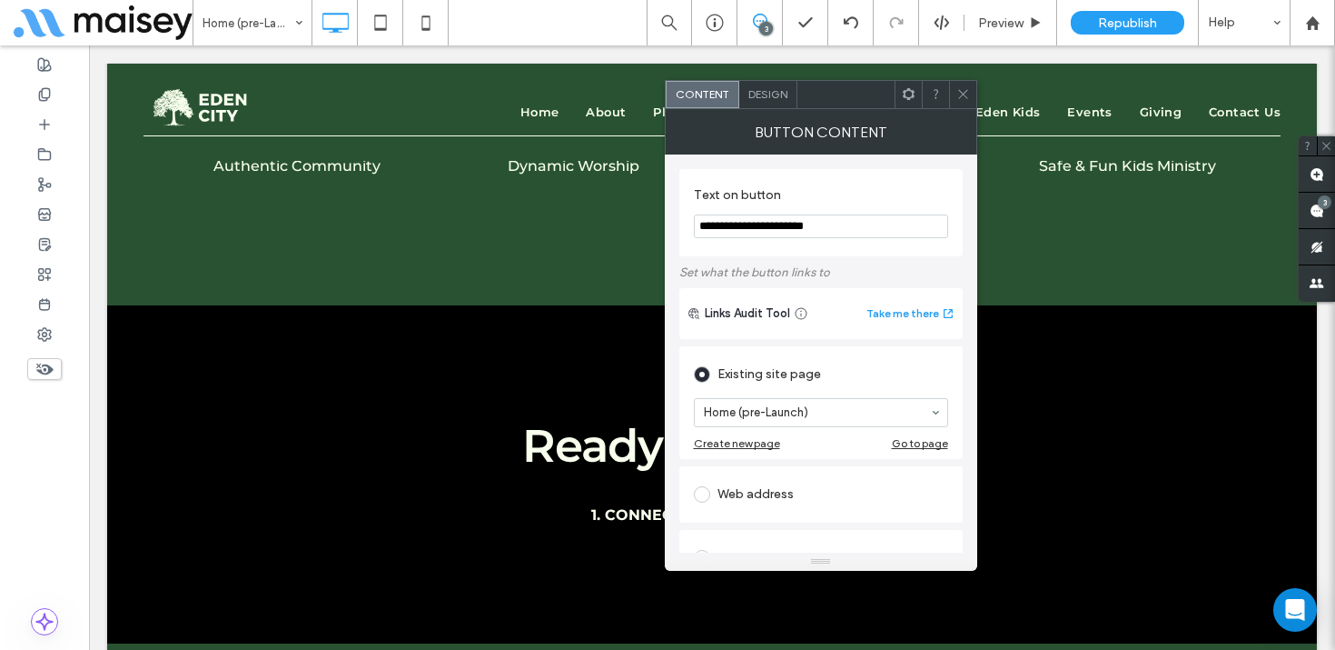
click at [758, 492] on div "Web address" at bounding box center [821, 494] width 254 height 29
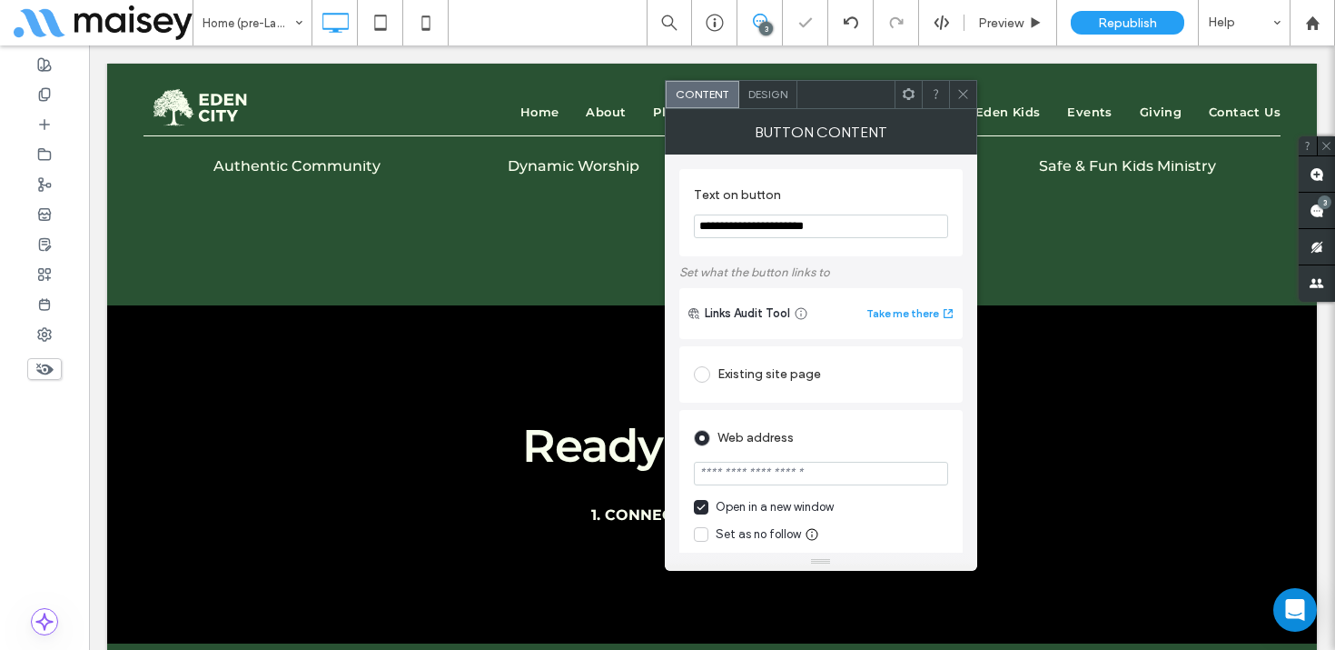
click at [767, 477] on input "url" at bounding box center [821, 474] width 254 height 24
paste input "**********"
type input "**********"
click at [842, 441] on div "Web address" at bounding box center [821, 437] width 254 height 29
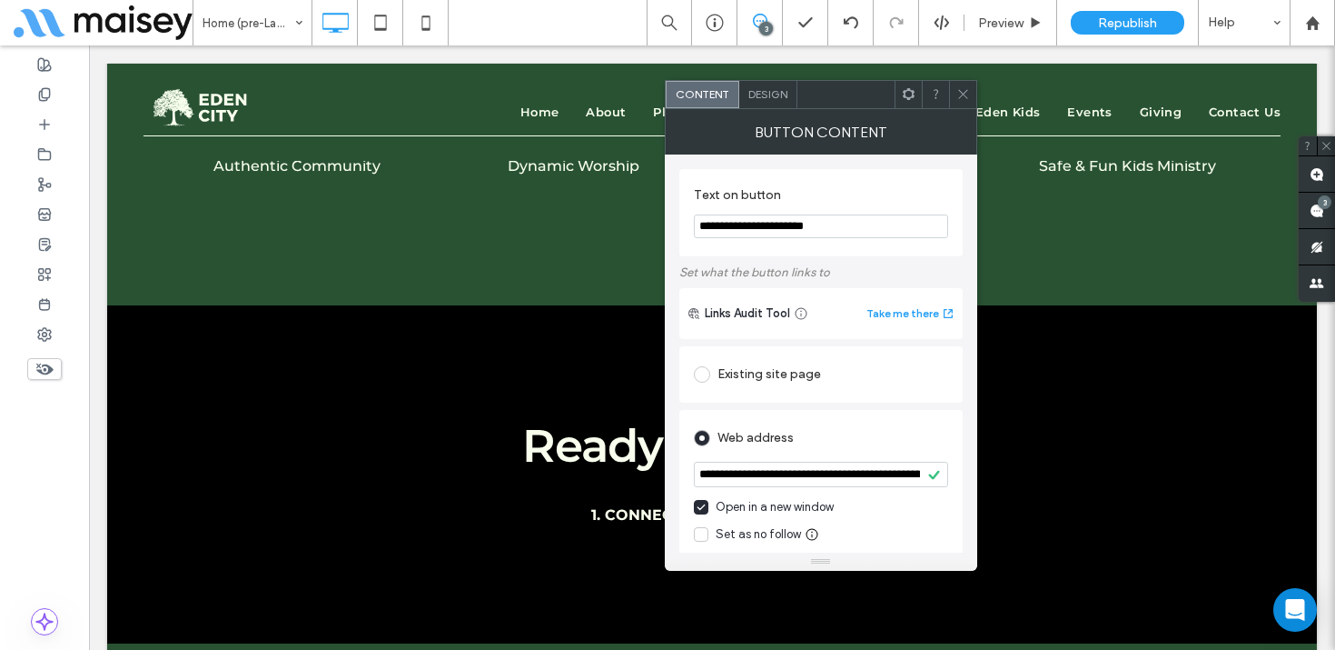
click at [963, 90] on icon at bounding box center [964, 94] width 14 height 14
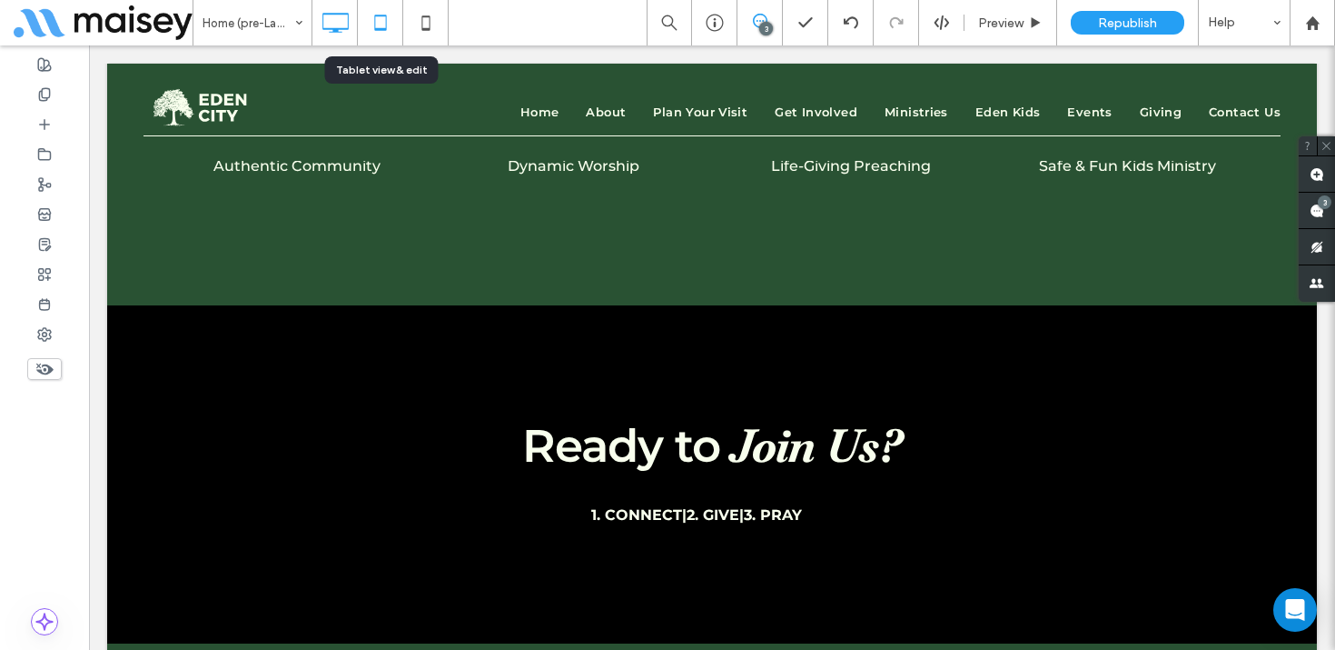
click at [371, 35] on icon at bounding box center [380, 23] width 36 height 36
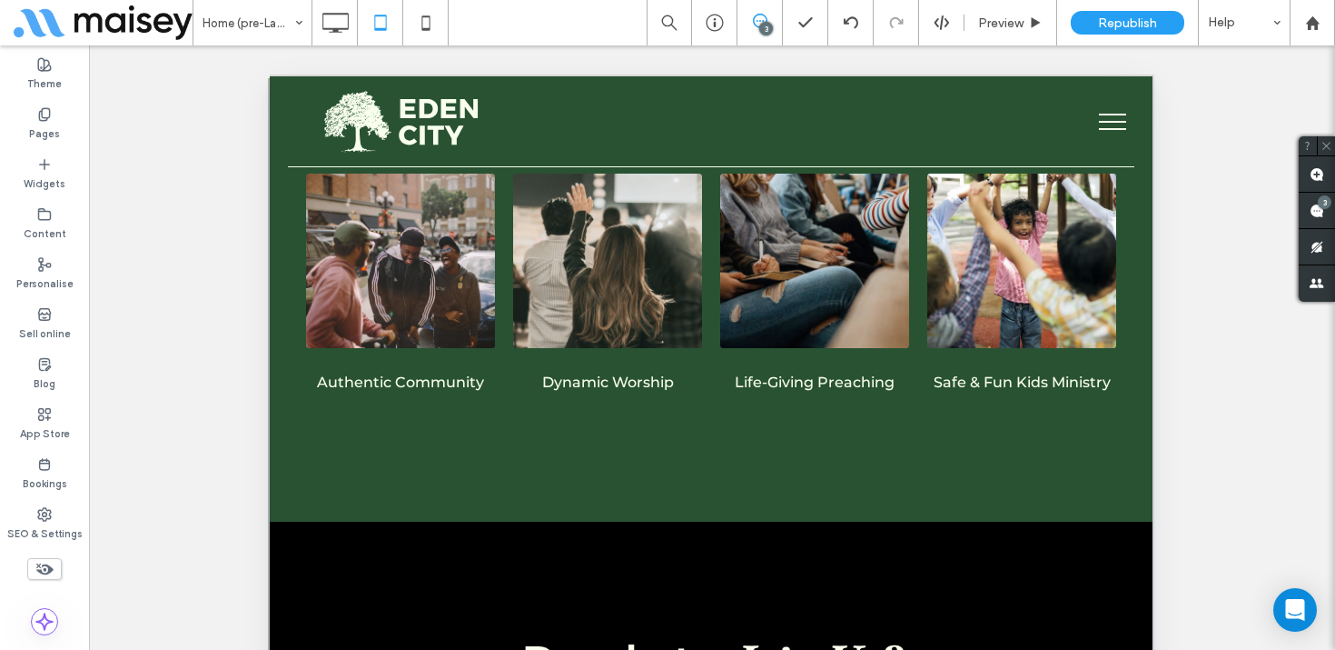
scroll to position [6731, 0]
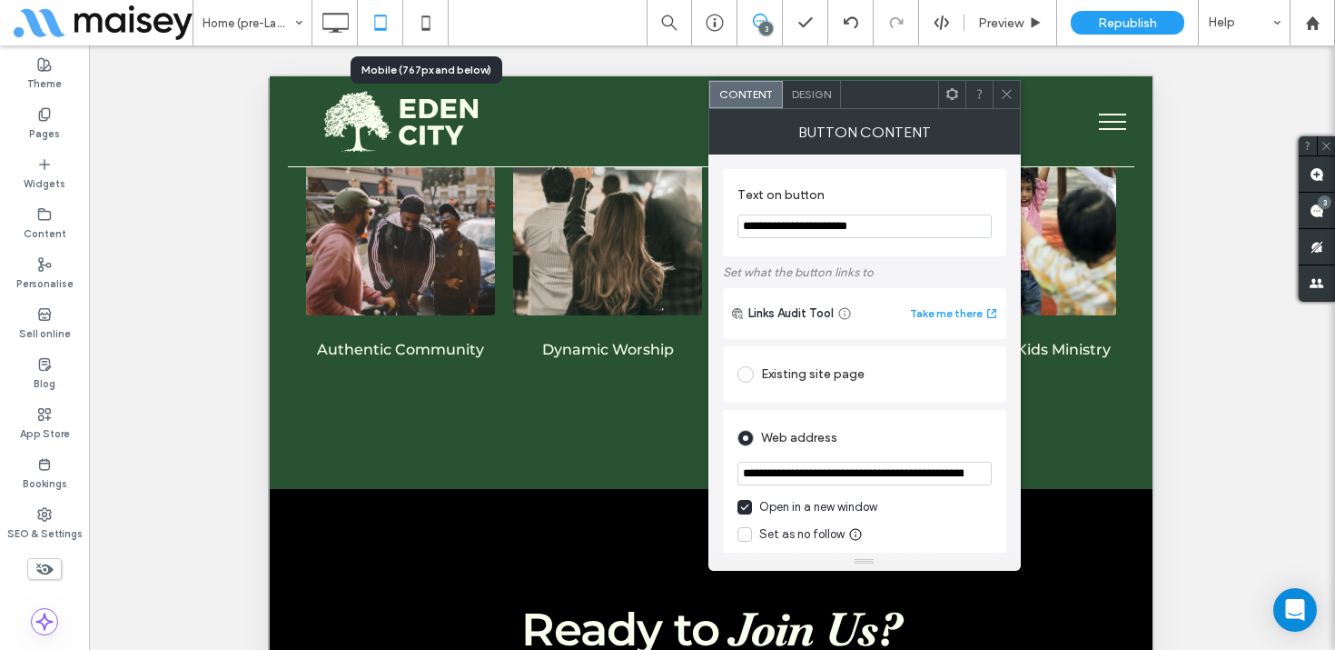
click at [413, 46] on div "Unhide? Yes Unhide? Yes Unhide? Yes Unhide? Yes Unhide? Yes Unhide? Yes Unhide?…" at bounding box center [712, 370] width 1246 height 650
click at [429, 23] on use at bounding box center [426, 22] width 8 height 15
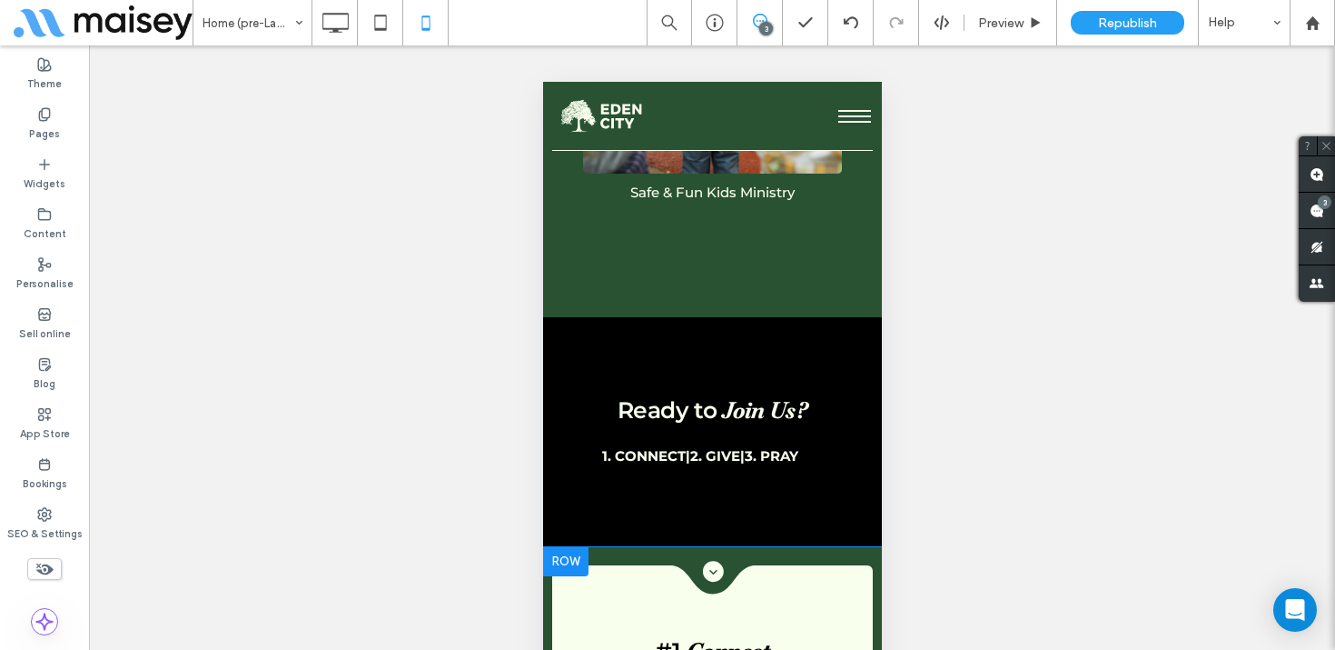
scroll to position [5813, 0]
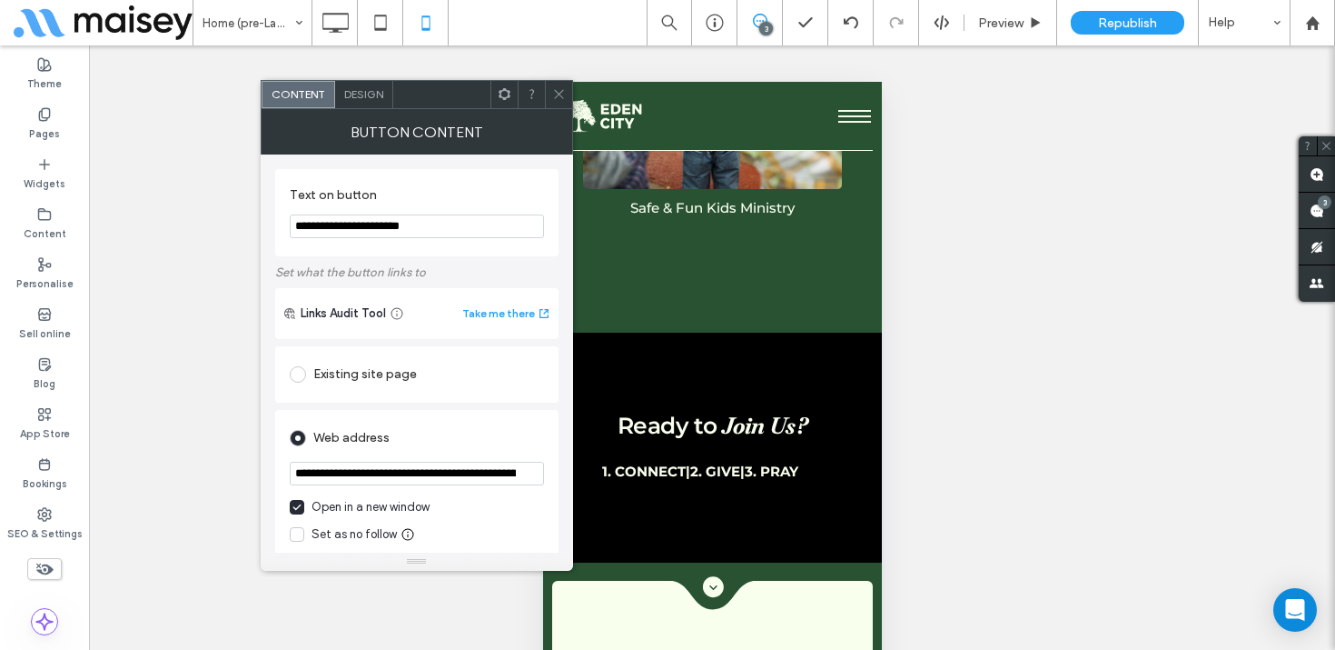
click at [552, 94] on icon at bounding box center [559, 94] width 14 height 14
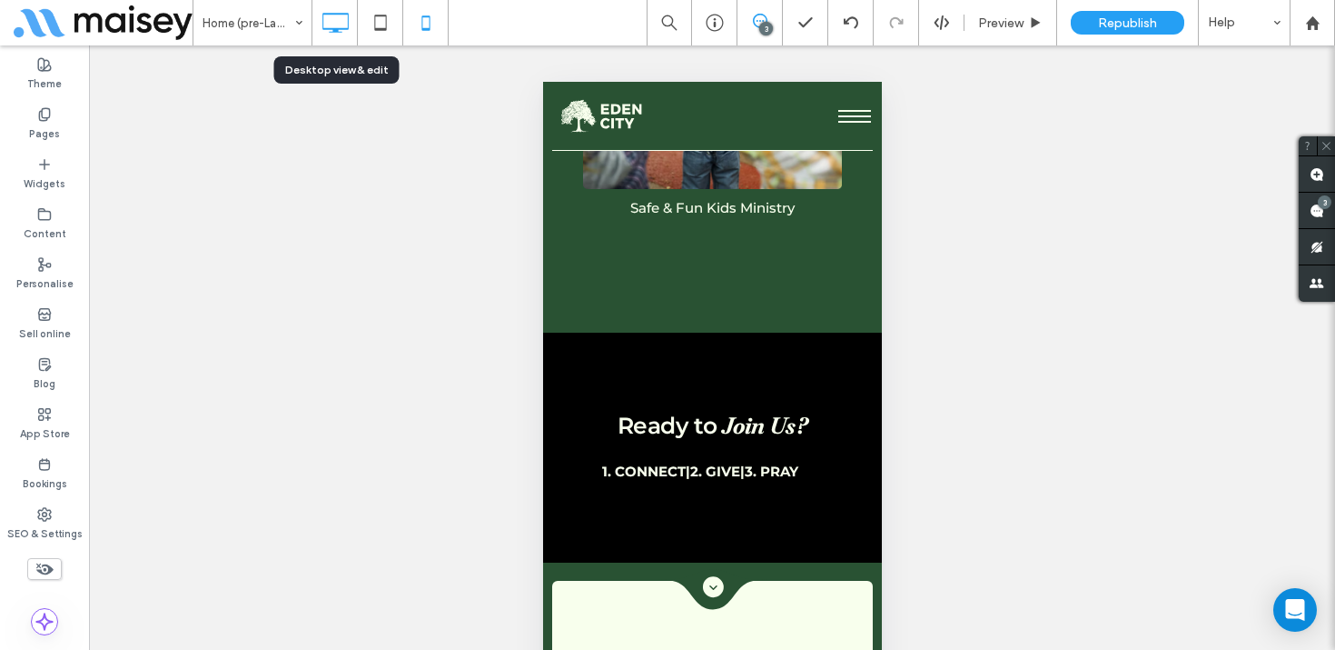
click at [337, 14] on use at bounding box center [336, 23] width 26 height 20
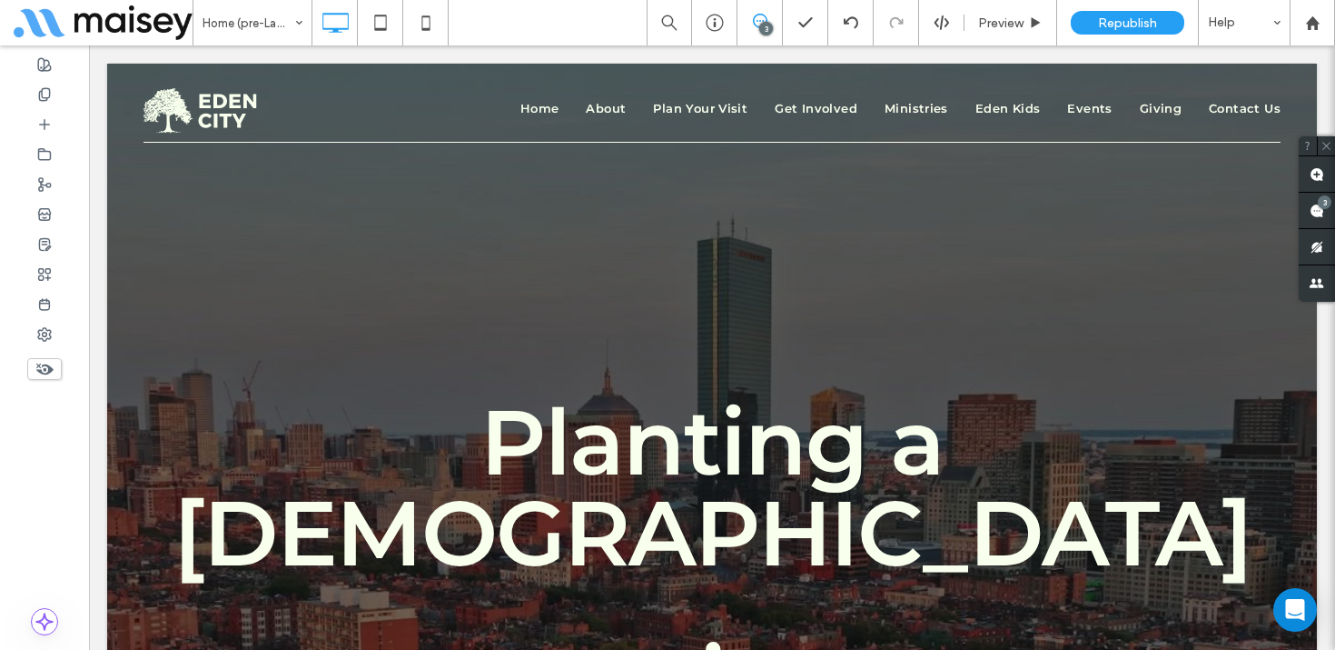
scroll to position [0, 0]
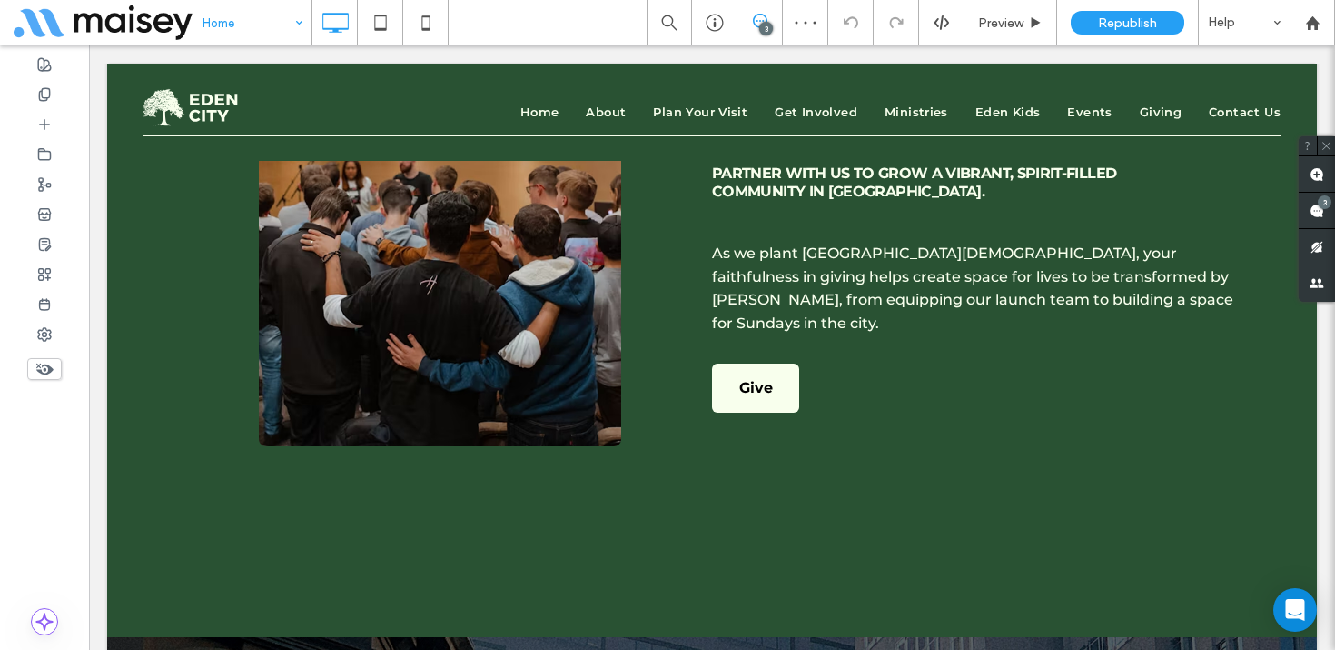
scroll to position [8114, 0]
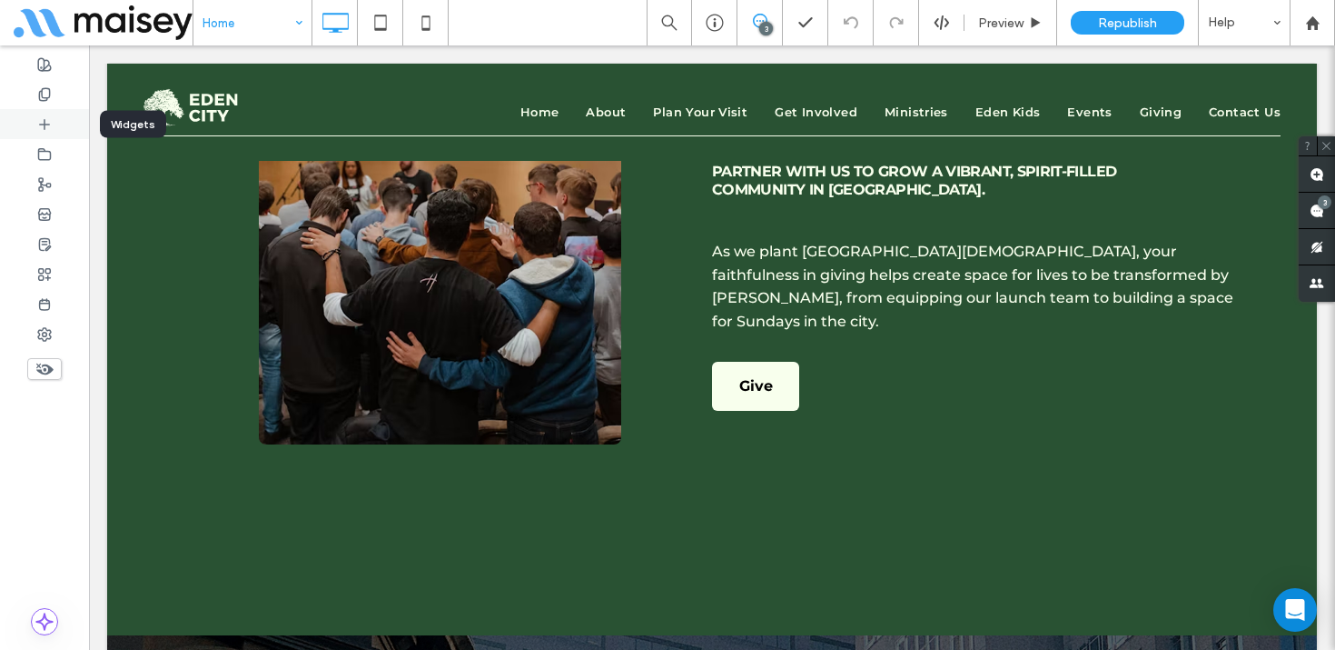
click at [50, 128] on icon at bounding box center [44, 124] width 15 height 15
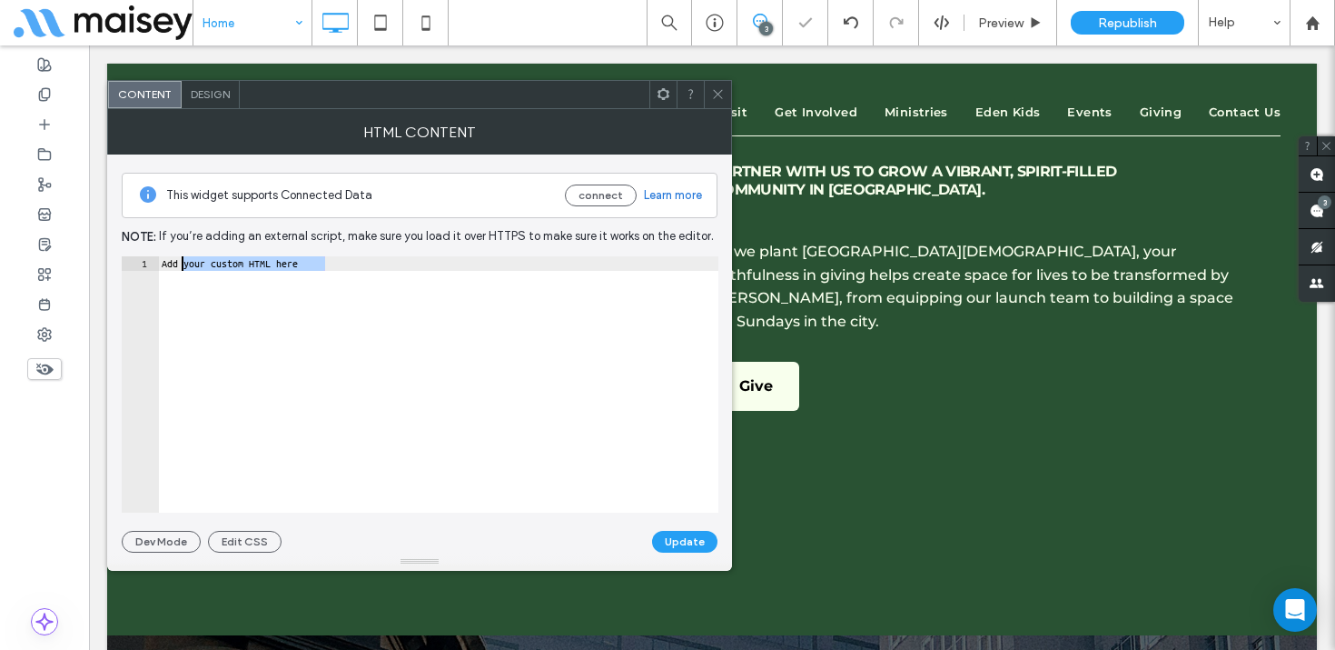
drag, startPoint x: 365, startPoint y: 263, endPoint x: 166, endPoint y: 258, distance: 199.0
click at [166, 258] on div "Add your custom HTML here" at bounding box center [438, 398] width 561 height 285
type textarea "*"
paste textarea "**********"
type textarea "**********"
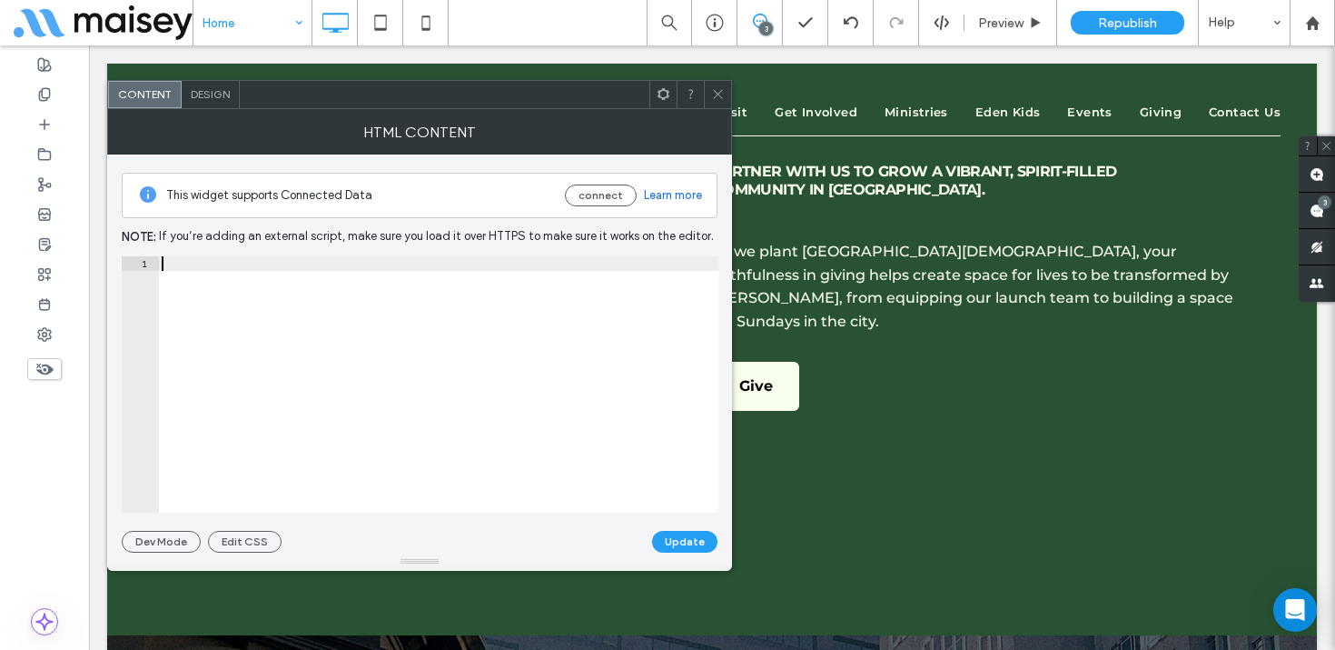
scroll to position [12666, 0]
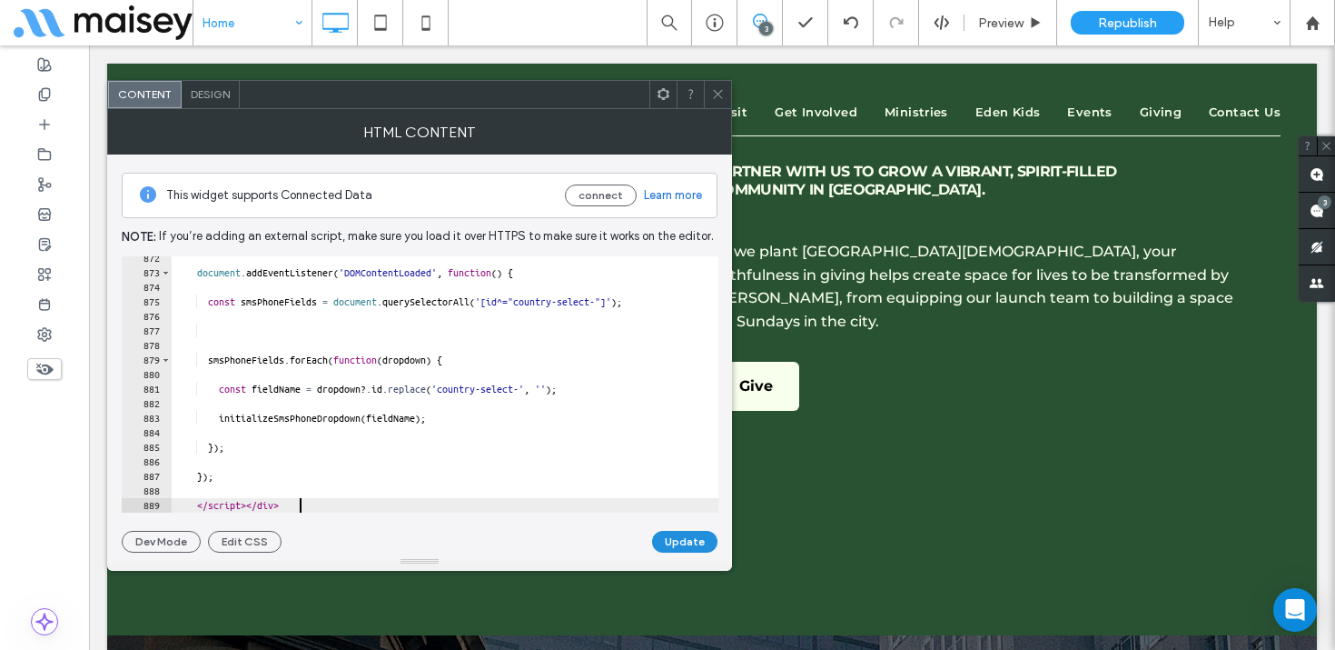
click at [684, 534] on button "Update" at bounding box center [684, 542] width 65 height 22
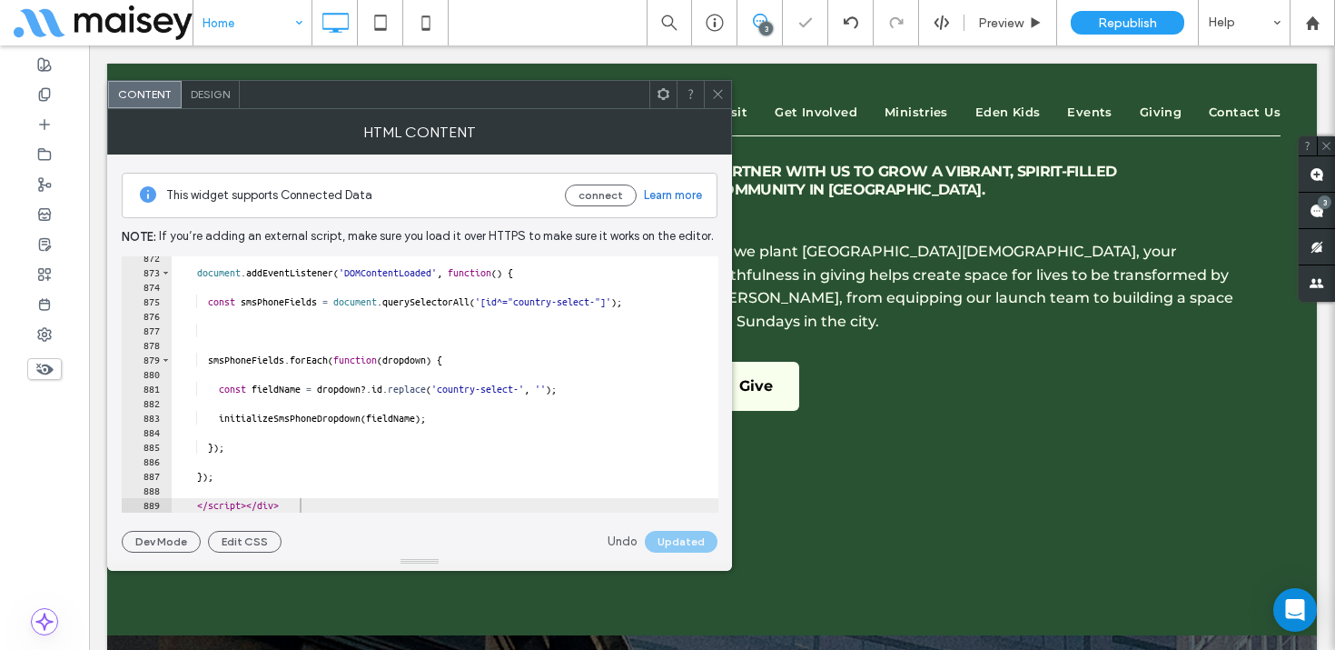
click at [713, 88] on icon at bounding box center [718, 94] width 14 height 14
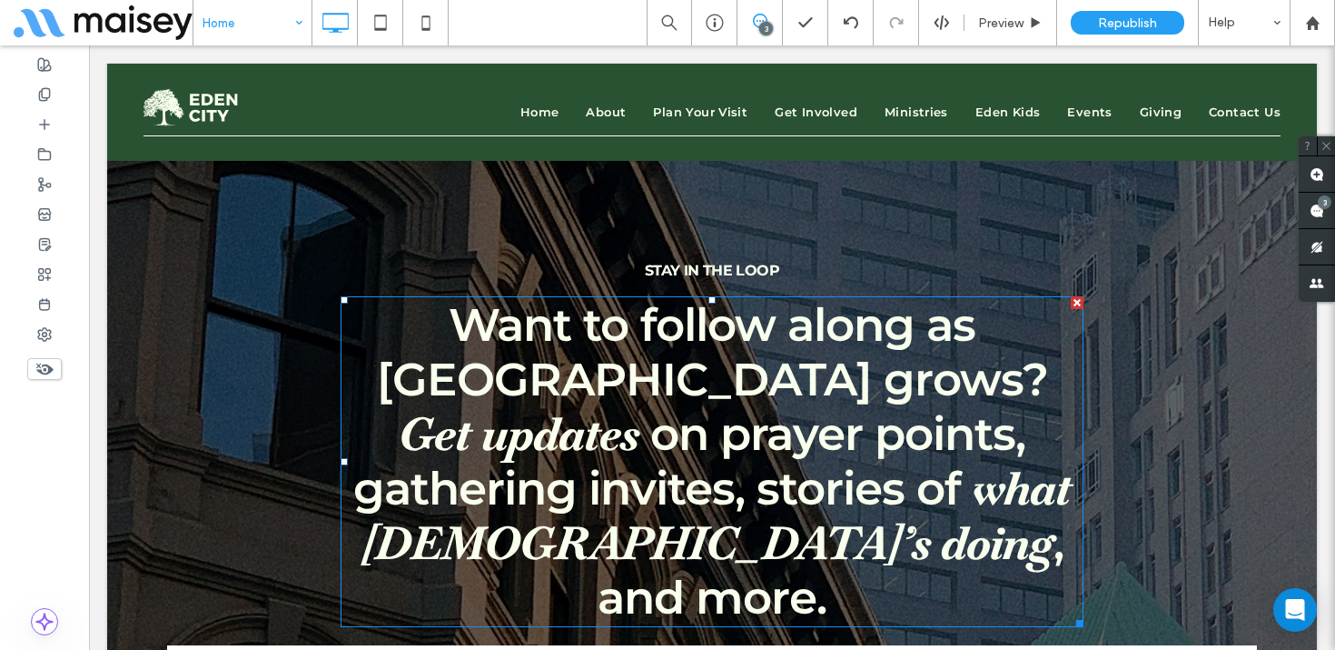
scroll to position [8672, 0]
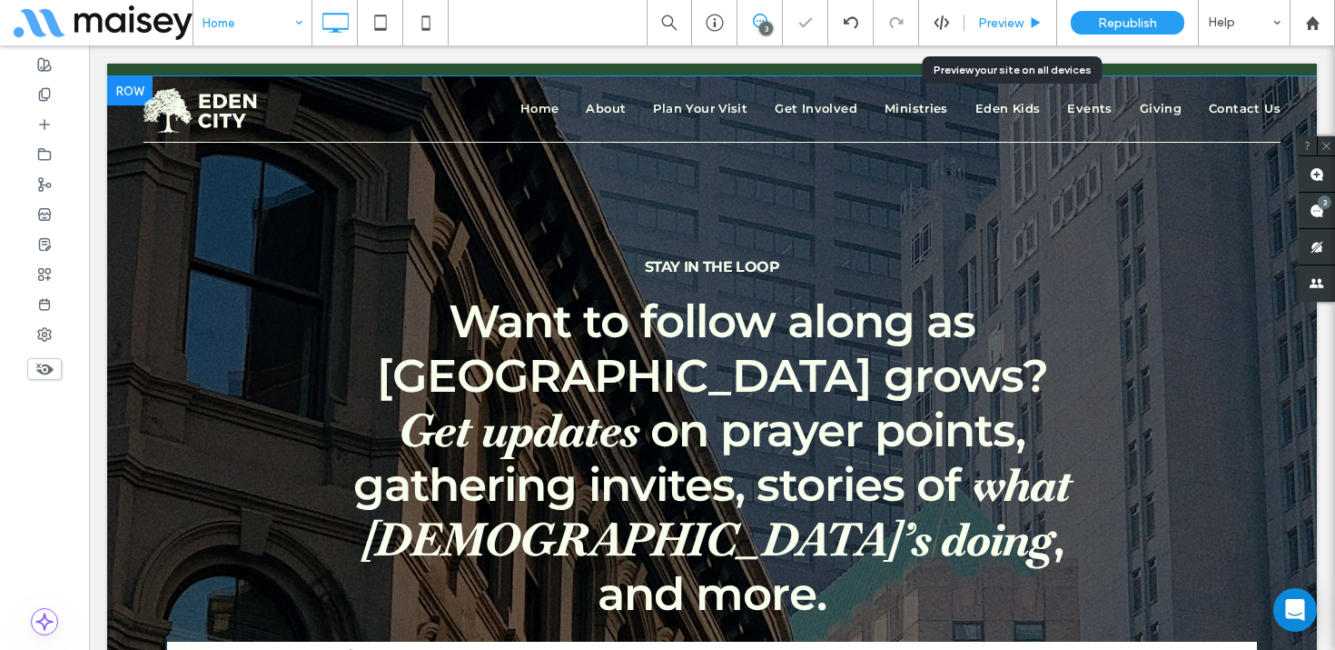
click at [1008, 22] on span "Preview" at bounding box center [1000, 22] width 45 height 15
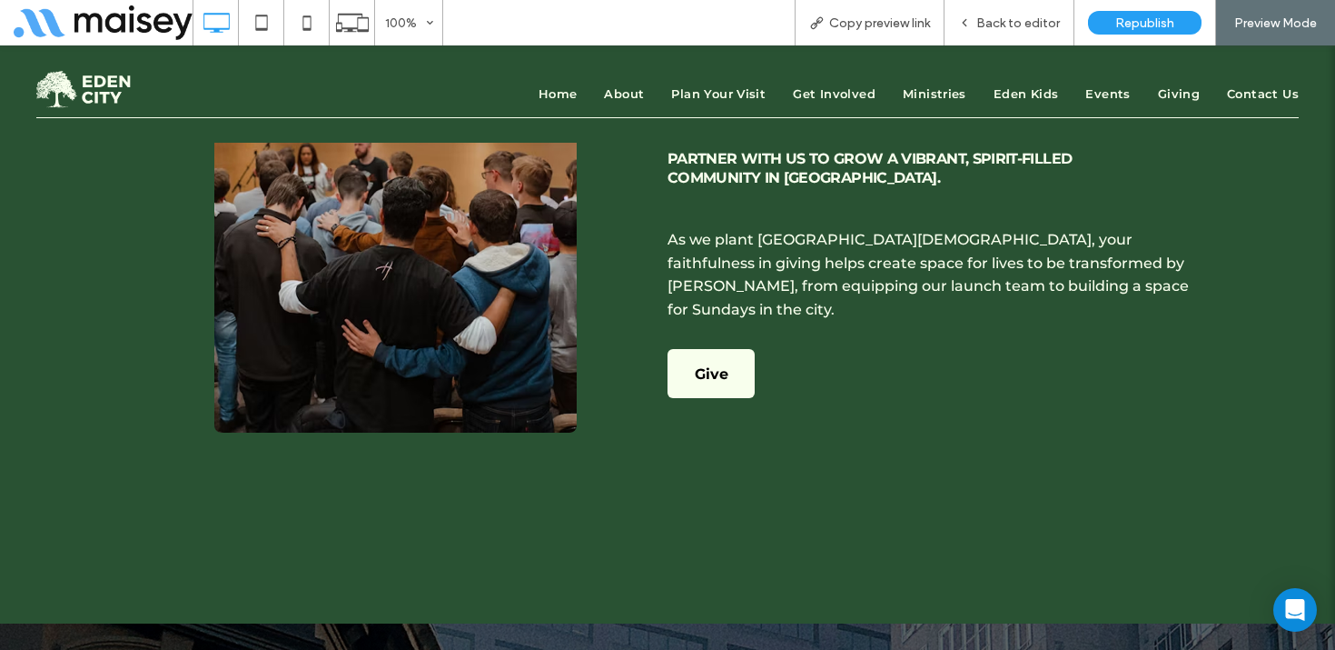
scroll to position [8321, 0]
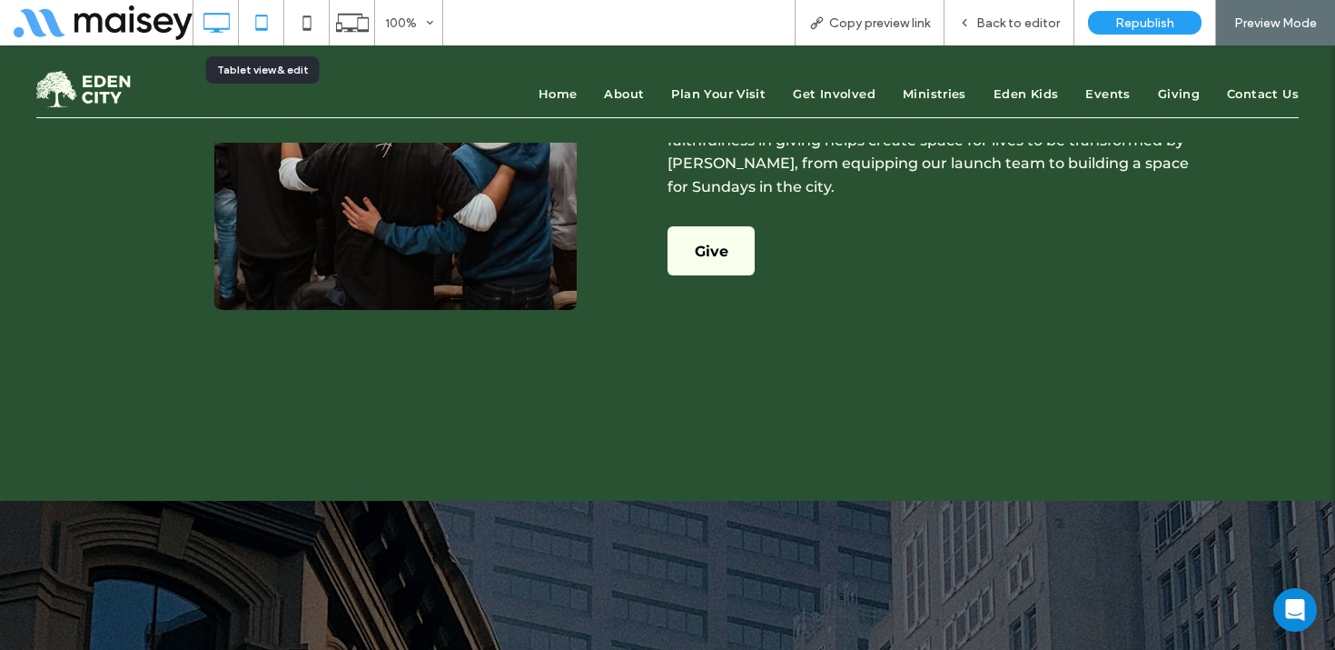
click at [255, 17] on use at bounding box center [261, 22] width 12 height 15
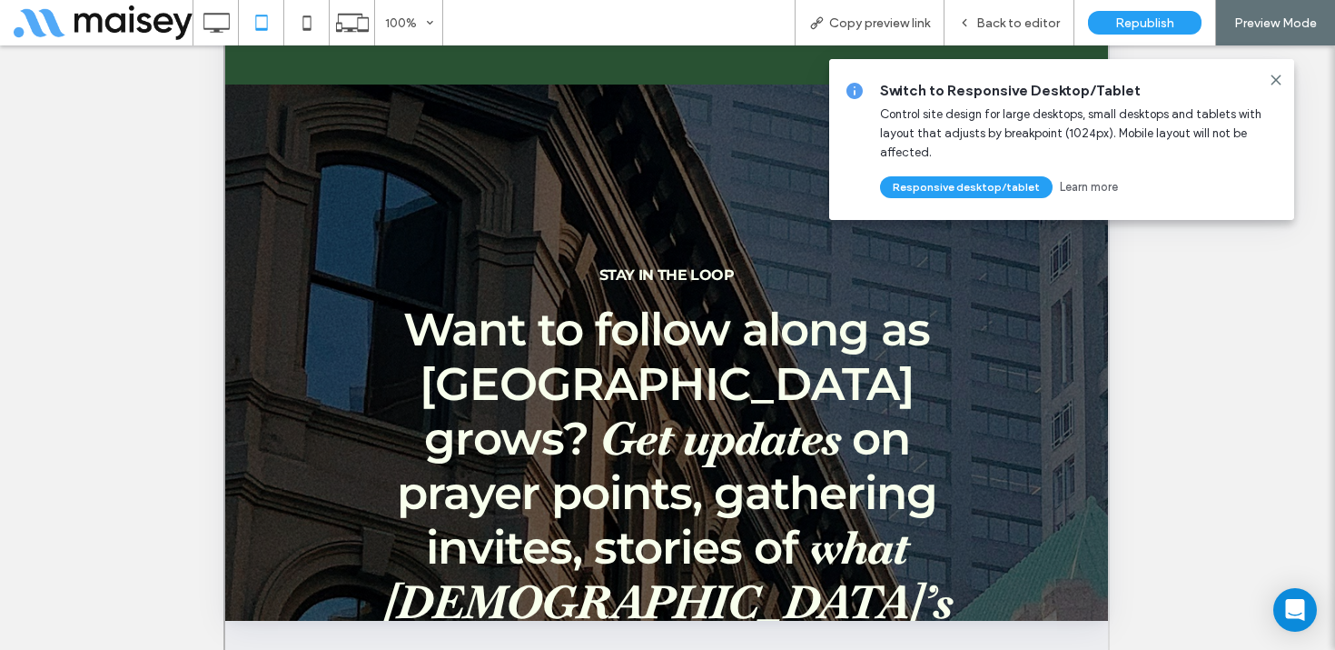
scroll to position [7476, 0]
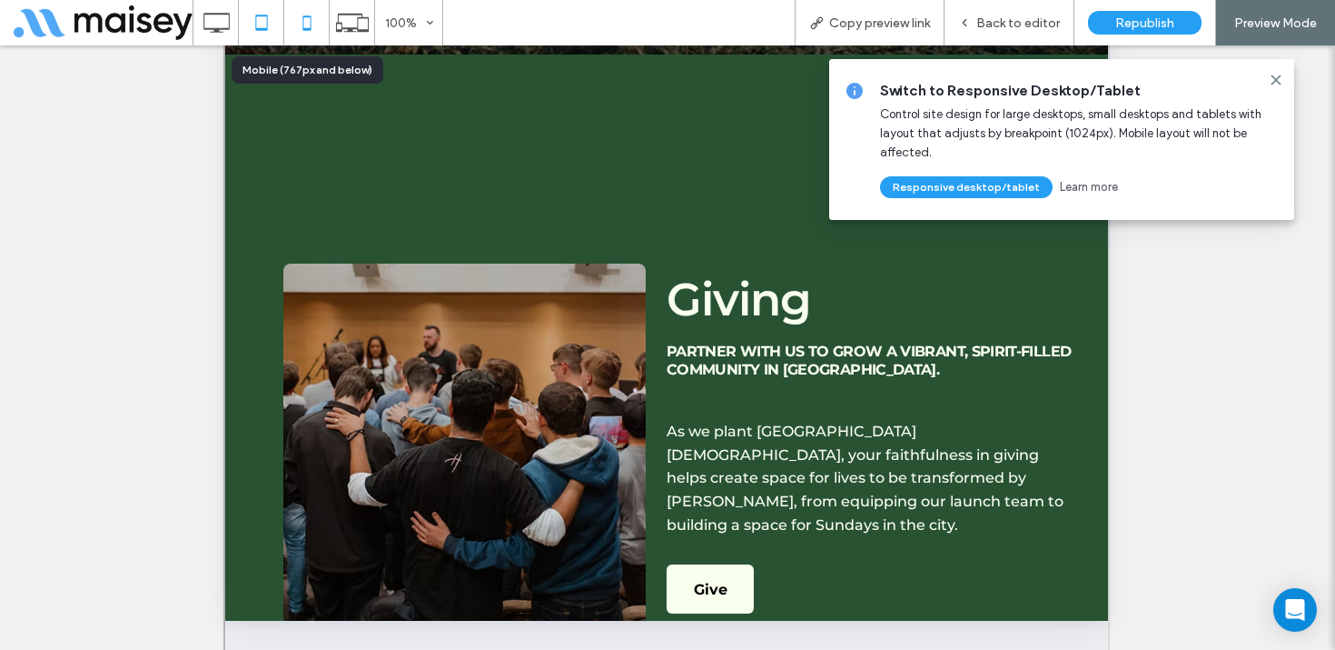
click at [320, 21] on icon at bounding box center [307, 23] width 36 height 36
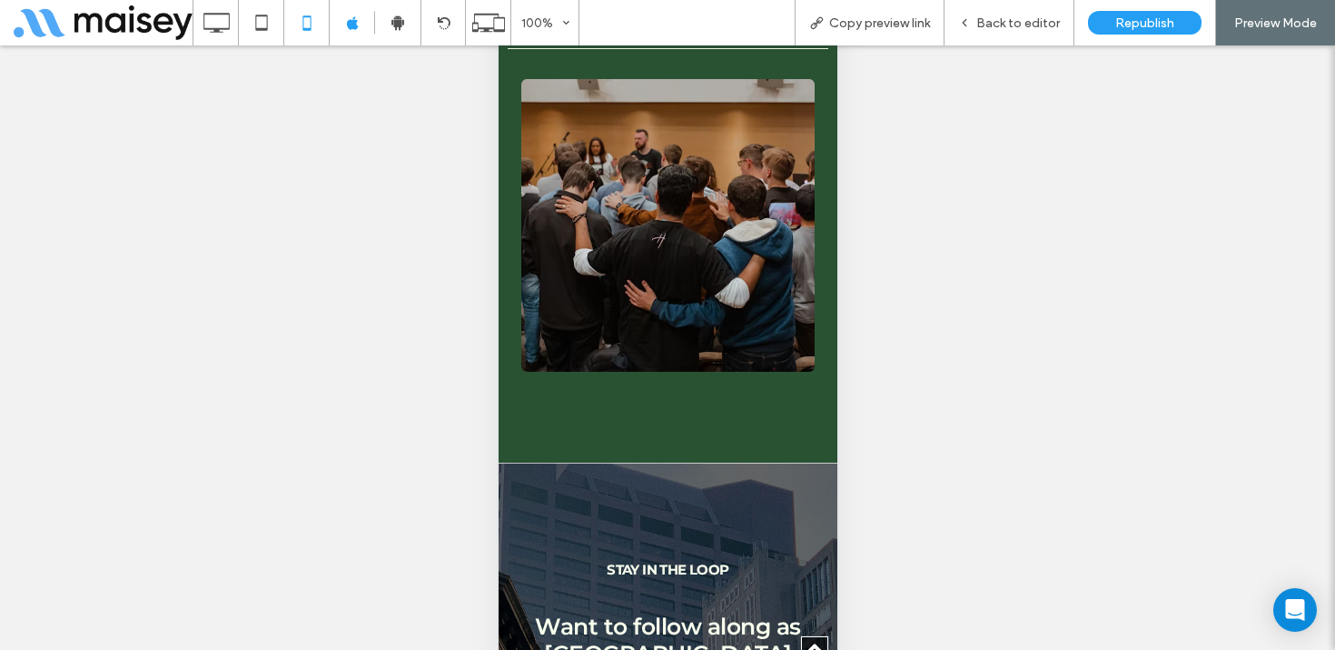
scroll to position [7872, 0]
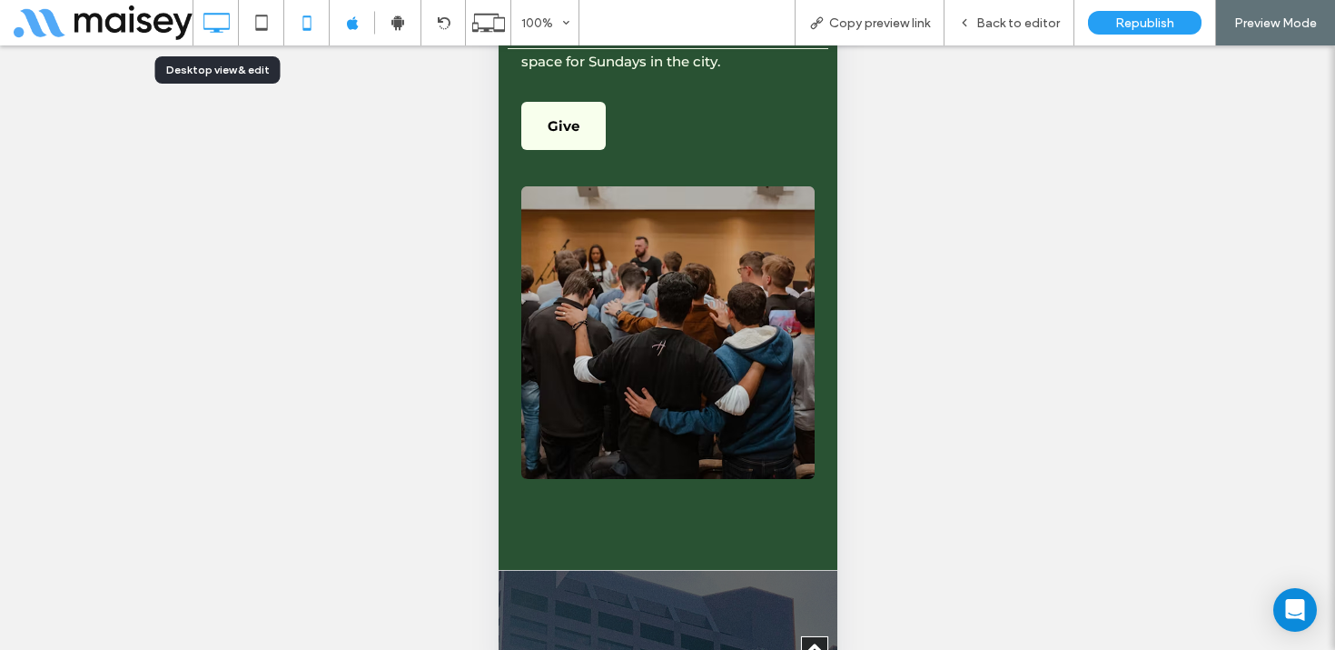
click at [217, 26] on icon at bounding box center [216, 23] width 36 height 36
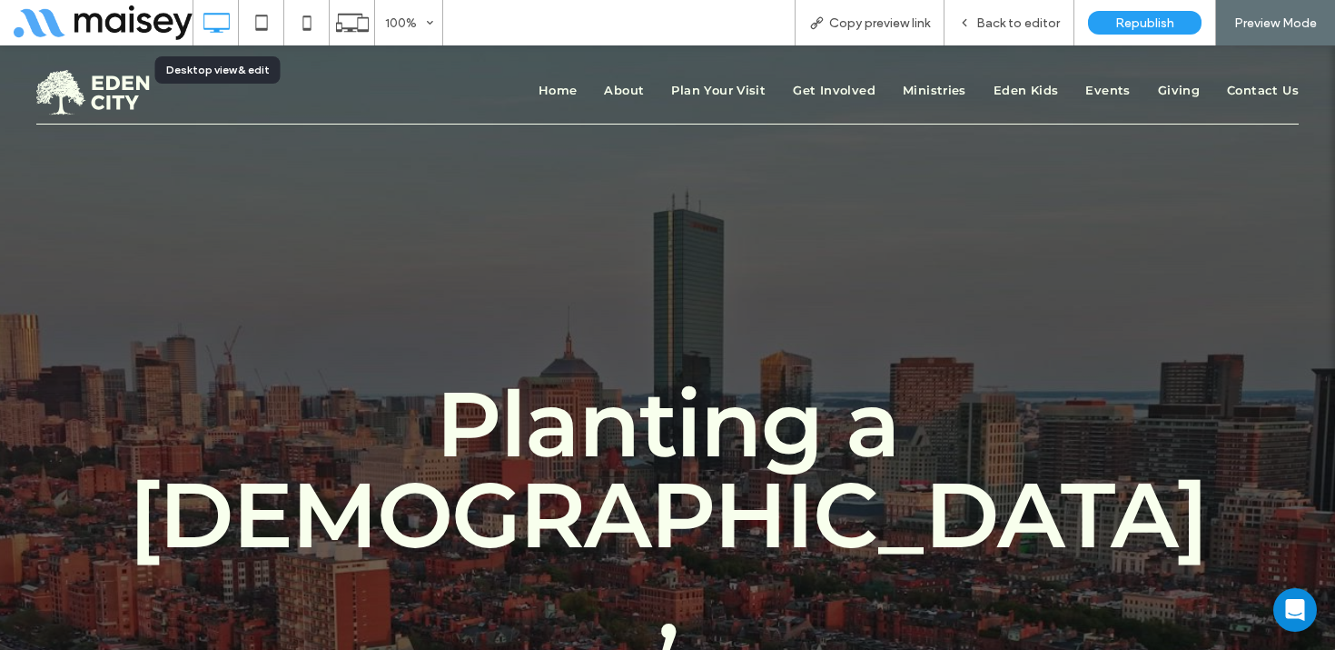
scroll to position [0, 0]
click at [1031, 23] on span "Back to editor" at bounding box center [1019, 22] width 84 height 15
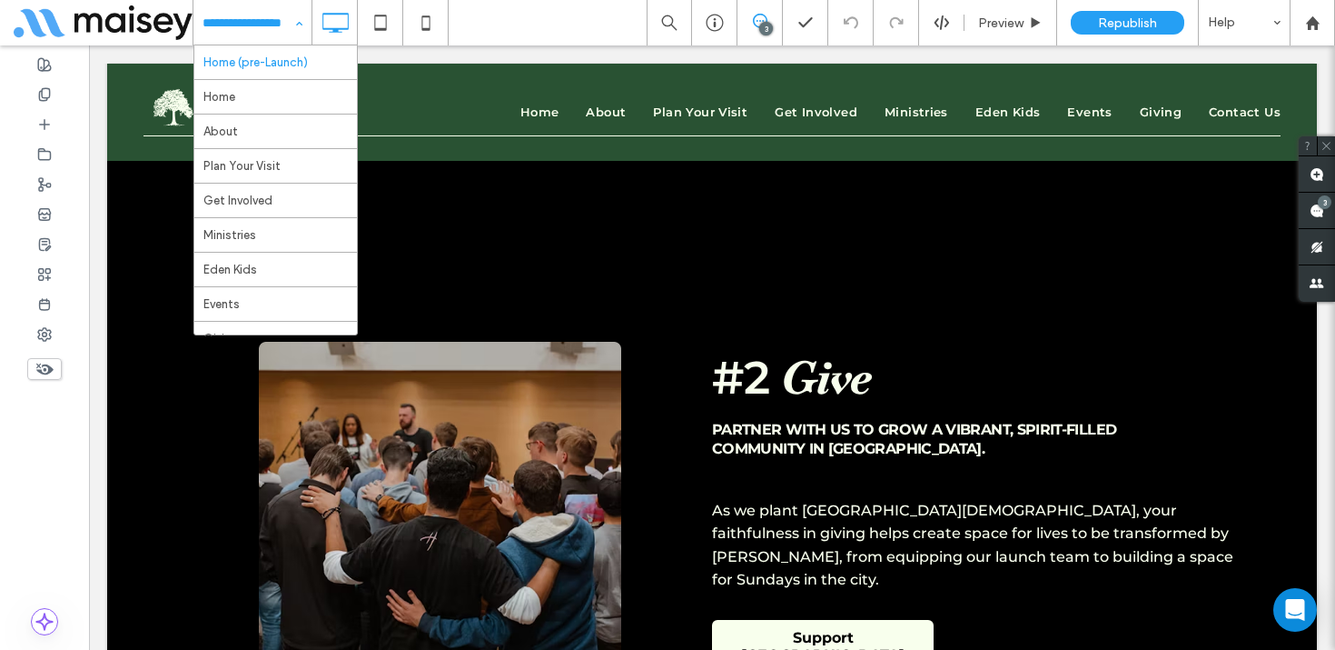
scroll to position [8257, 0]
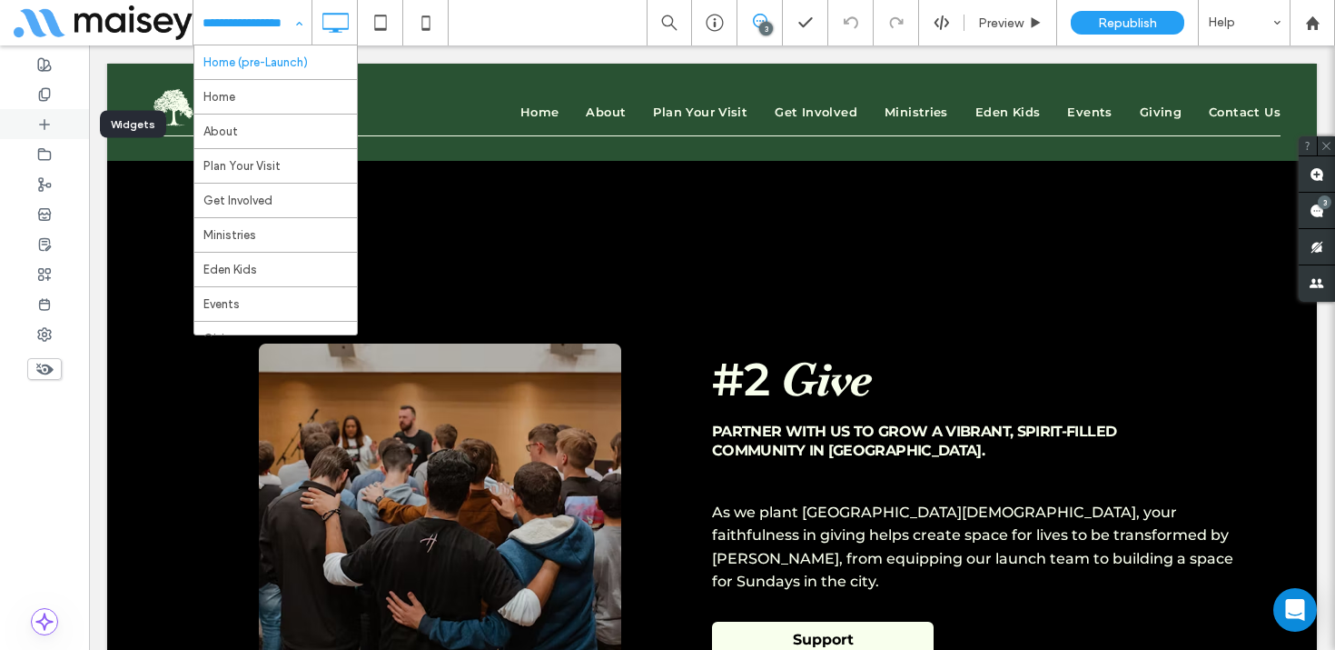
click at [55, 125] on div at bounding box center [44, 124] width 89 height 30
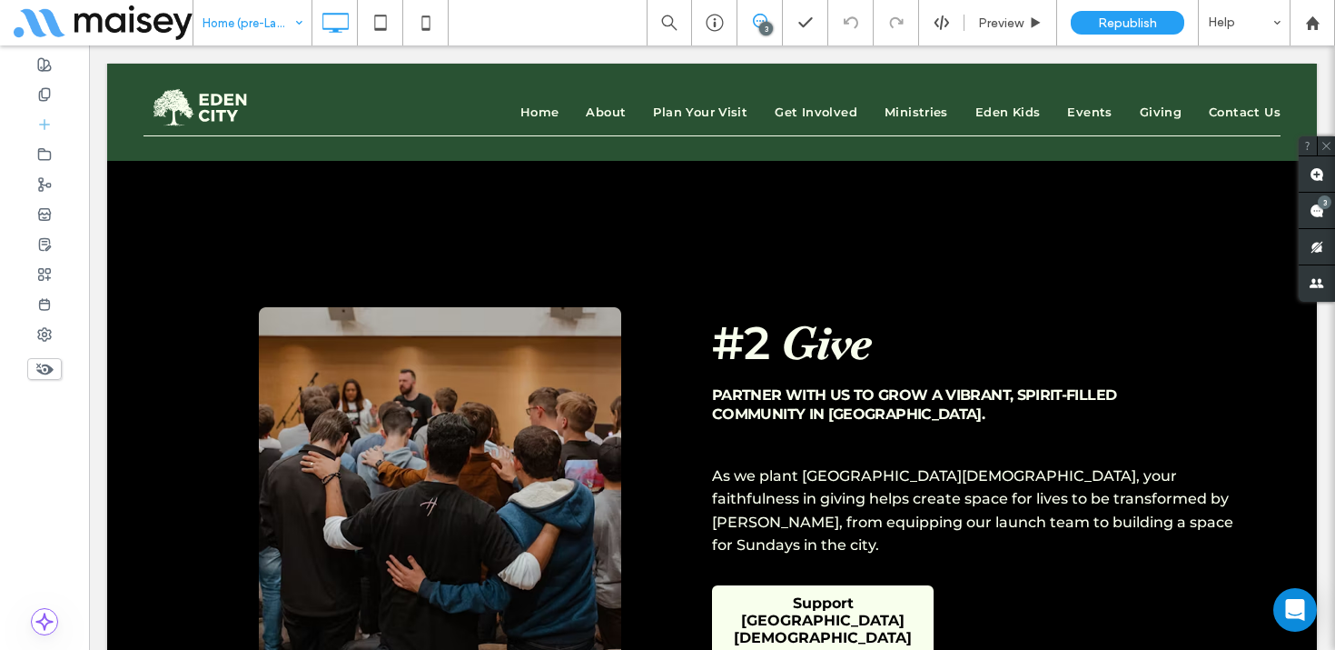
scroll to position [8312, 0]
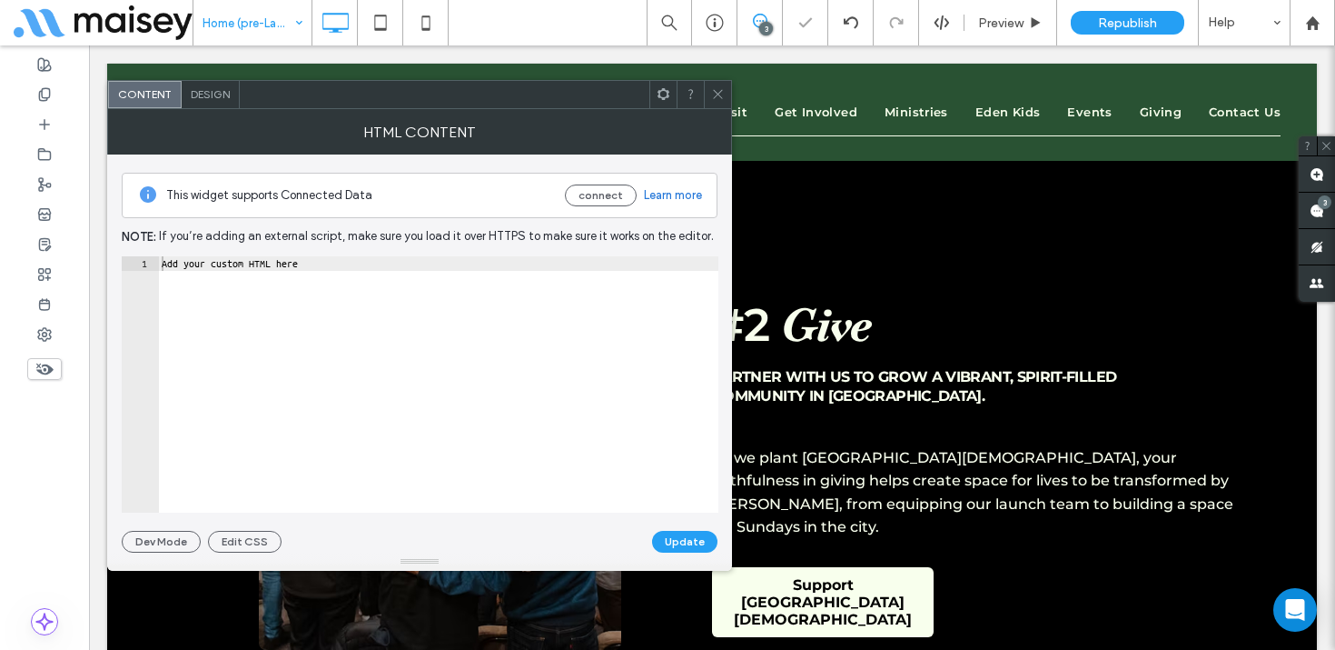
type textarea "**********"
click at [453, 276] on div "Add your custom HTML here" at bounding box center [438, 398] width 561 height 285
paste textarea "**********"
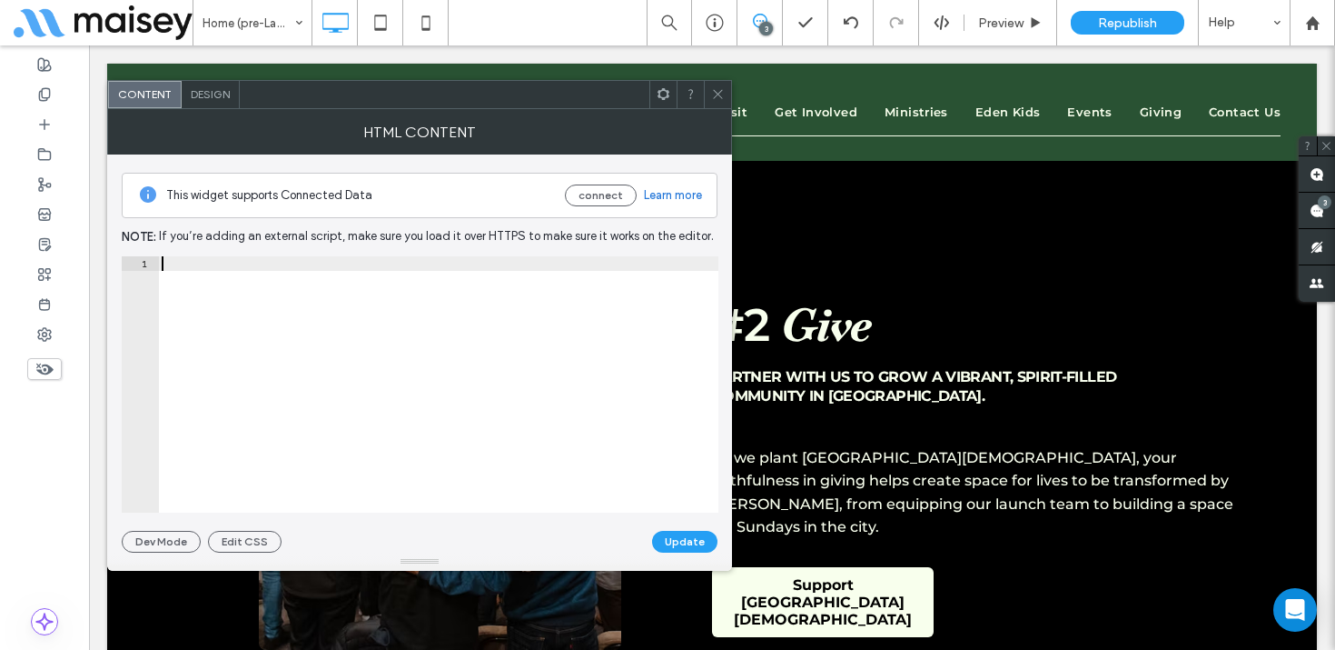
type textarea "**********"
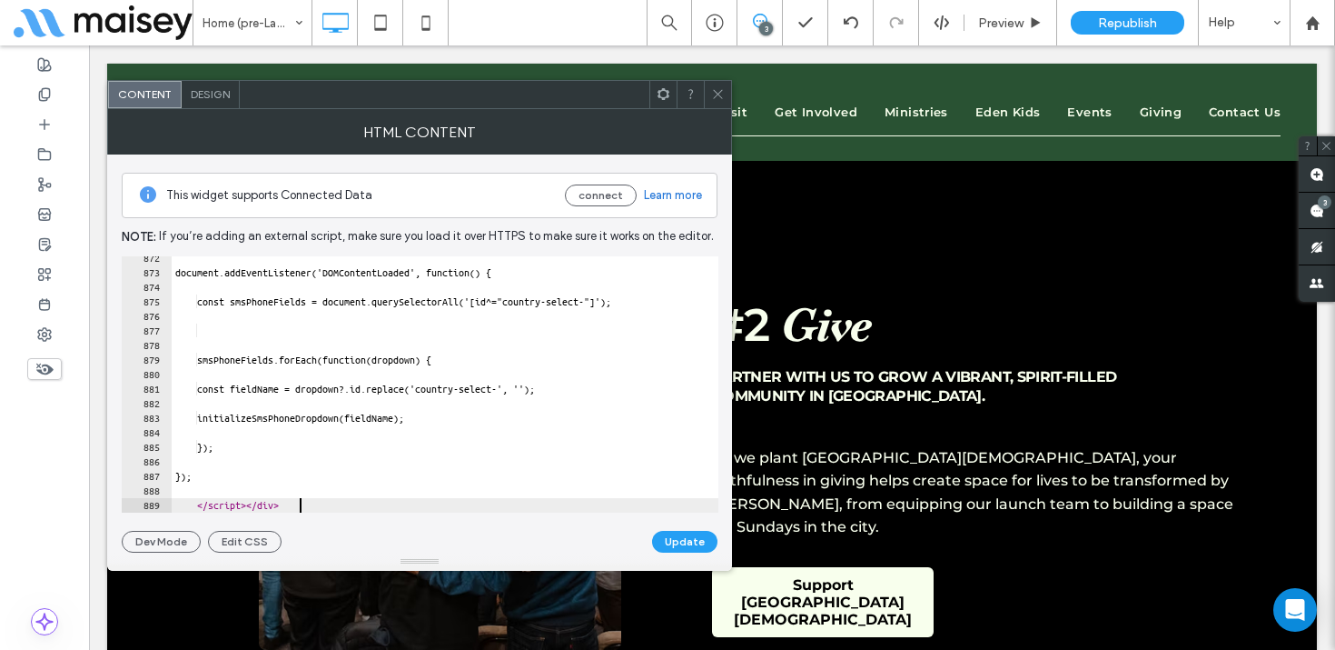
scroll to position [12666, 0]
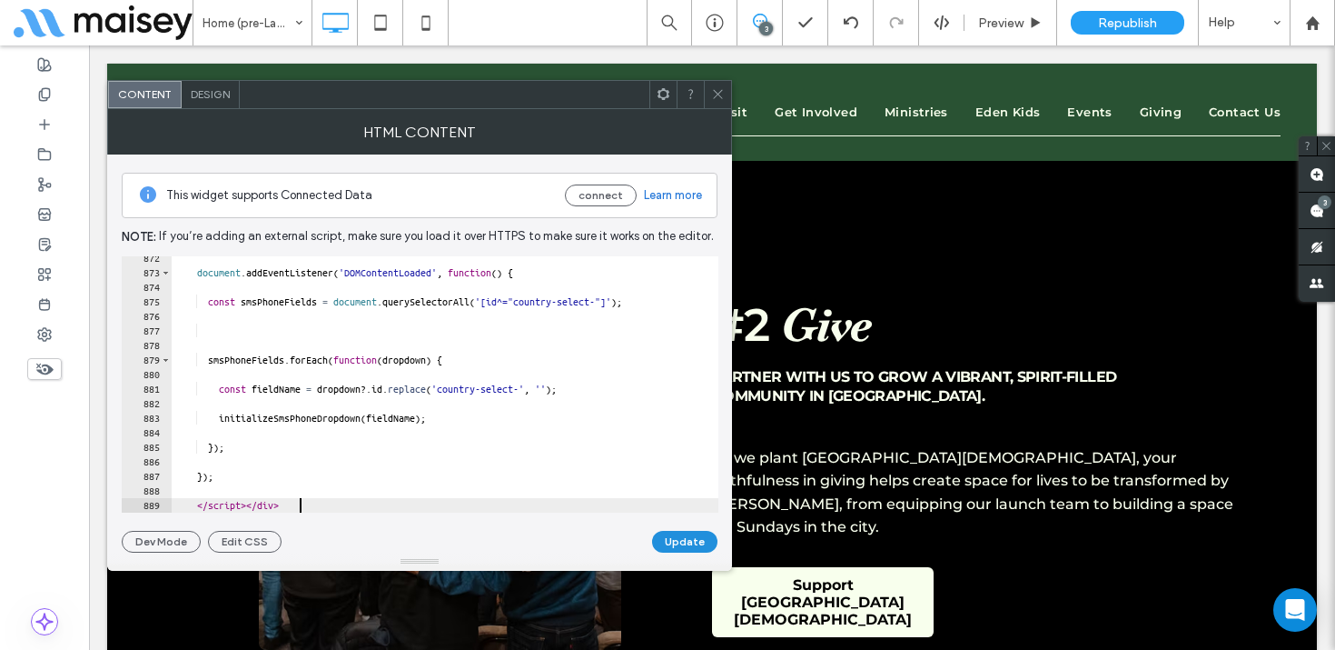
click at [692, 534] on button "Update" at bounding box center [684, 542] width 65 height 22
drag, startPoint x: 716, startPoint y: 95, endPoint x: 645, endPoint y: 154, distance: 92.2
click at [716, 95] on use at bounding box center [717, 94] width 9 height 9
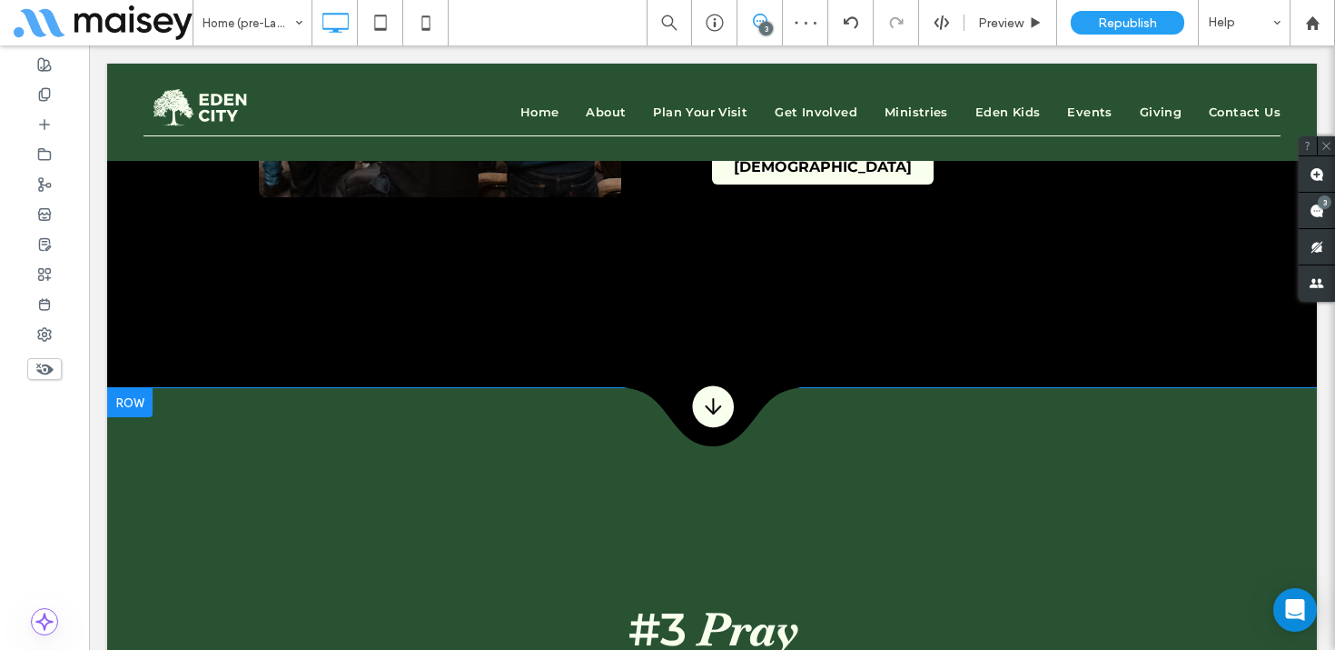
scroll to position [8777, 0]
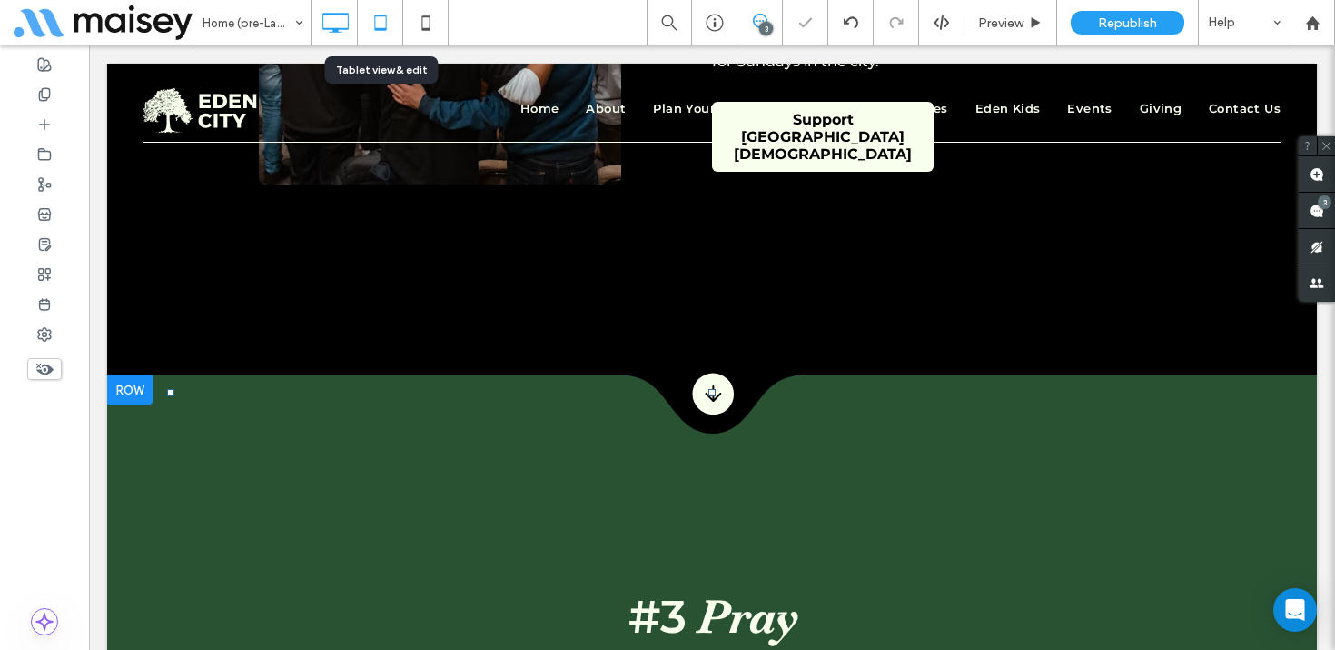
click at [380, 22] on icon at bounding box center [380, 23] width 36 height 36
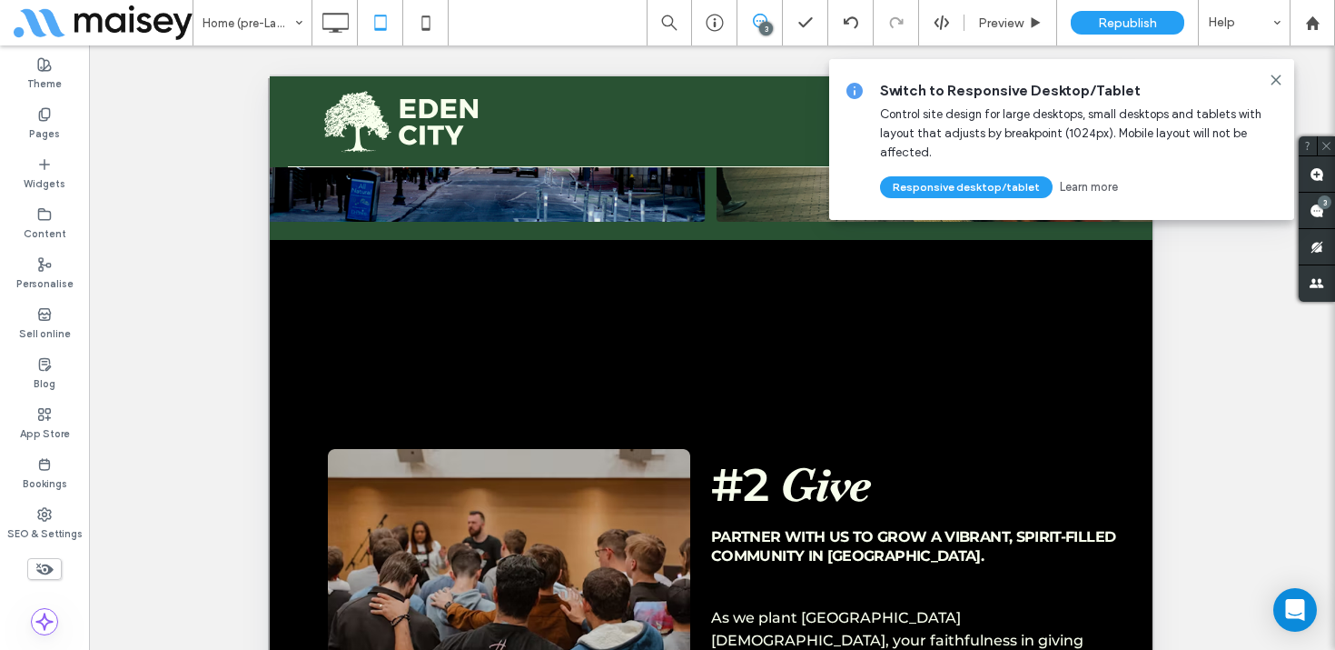
scroll to position [8454, 0]
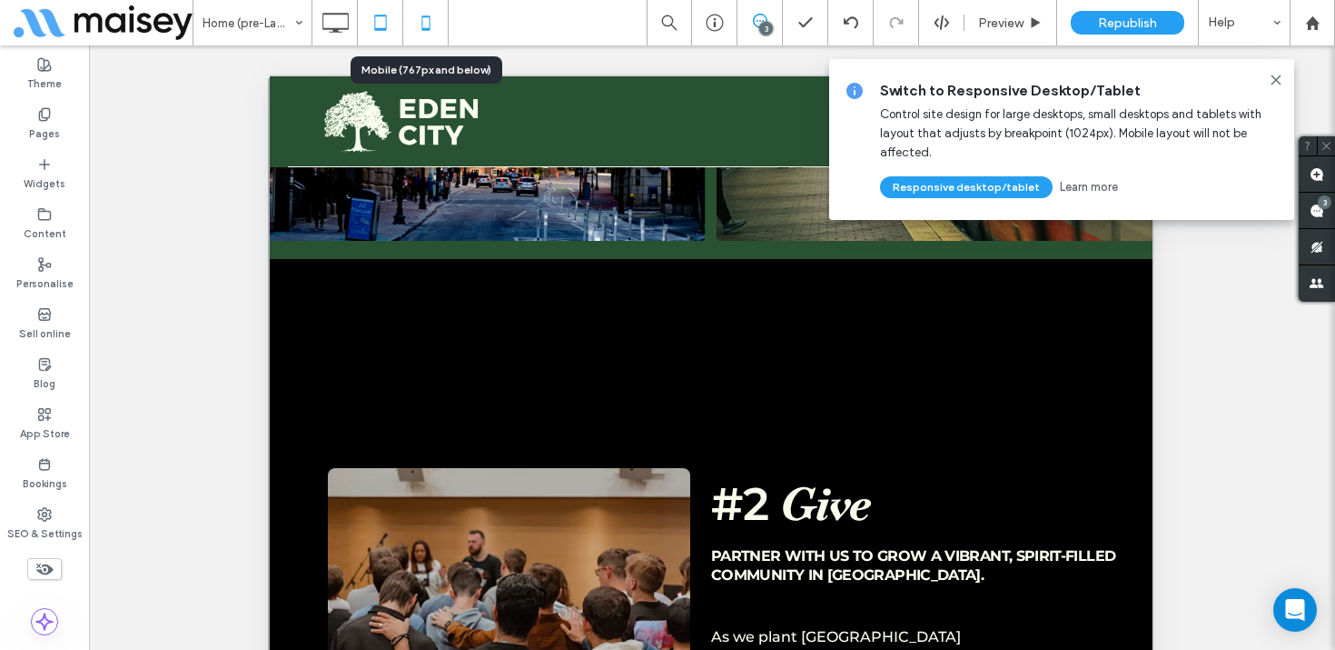
click at [430, 25] on icon at bounding box center [426, 23] width 36 height 36
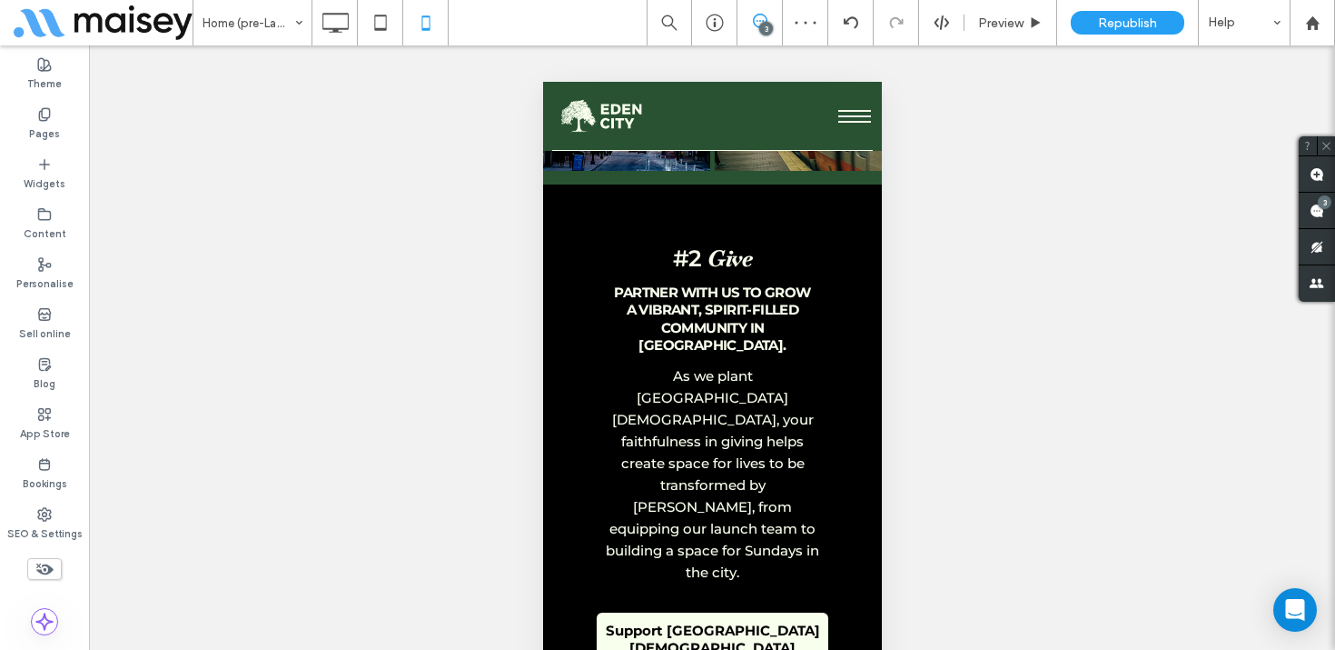
scroll to position [7249, 0]
